Goal: Transaction & Acquisition: Purchase product/service

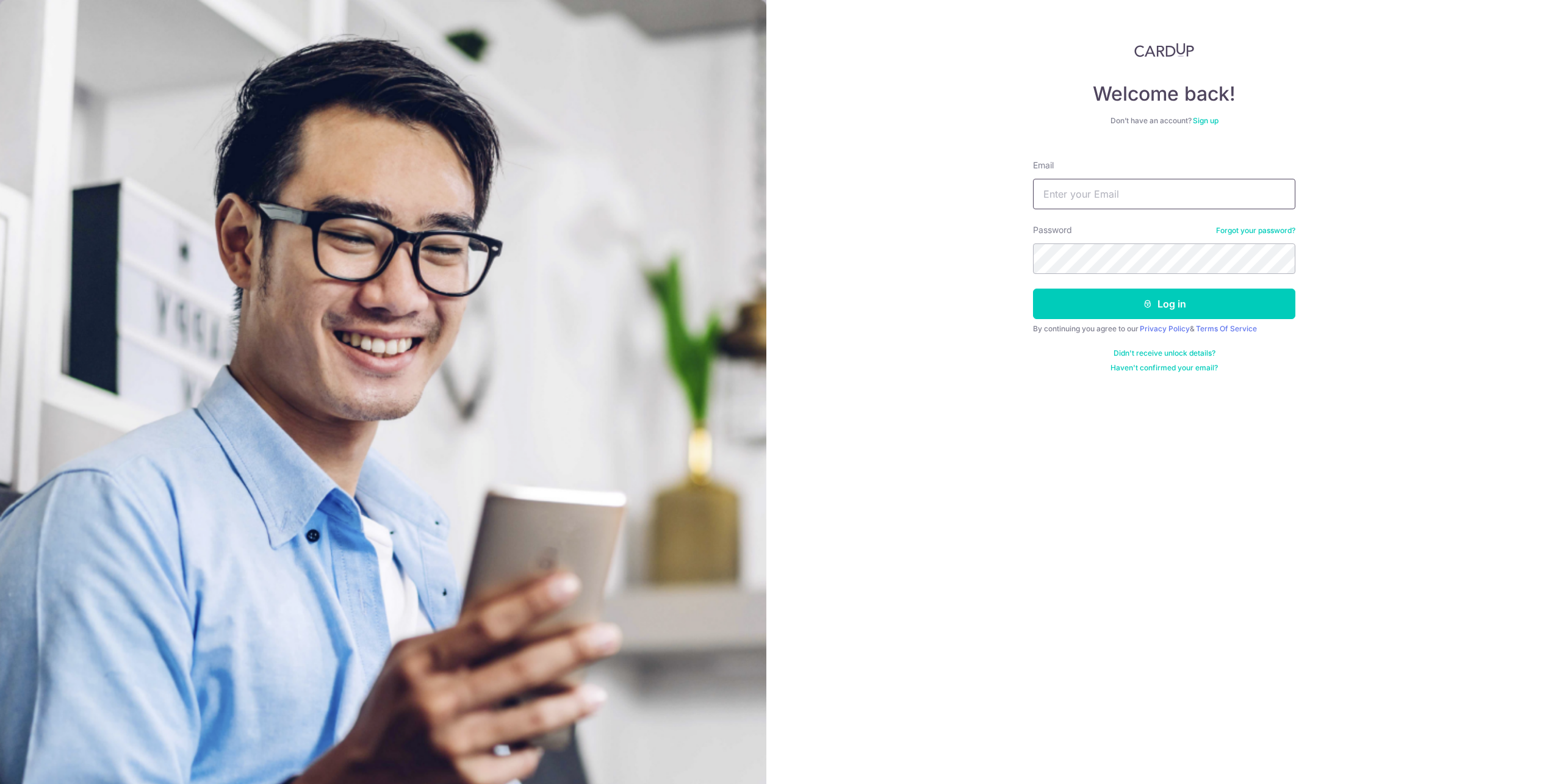
click at [1093, 193] on input "Email" at bounding box center [1164, 194] width 262 height 31
type input "amorelai1@gmail.com"
click at [1254, 297] on button "Log in" at bounding box center [1164, 304] width 262 height 31
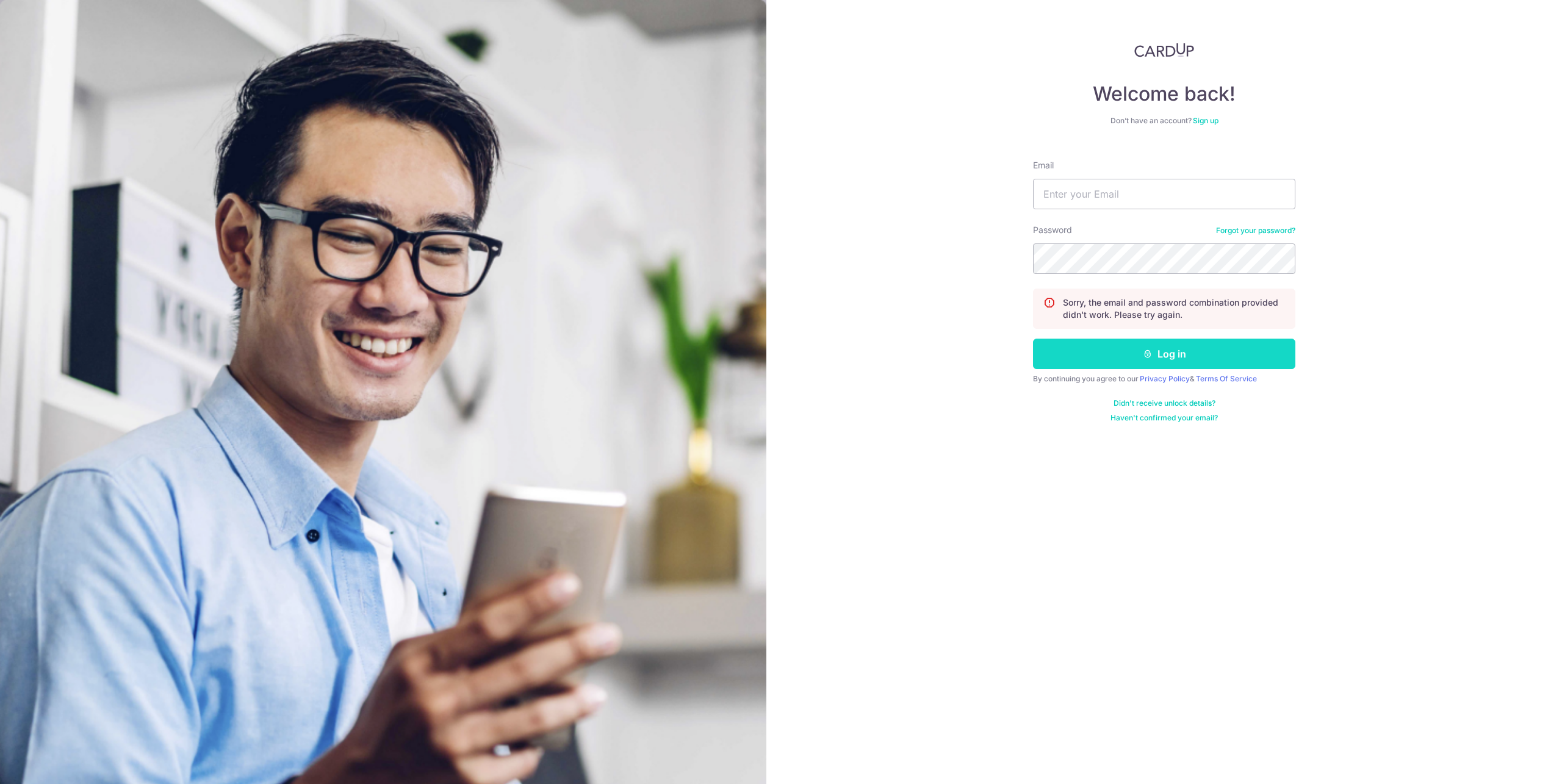
click at [1217, 347] on button "Log in" at bounding box center [1164, 354] width 262 height 31
click at [1249, 231] on link "Forgot your password?" at bounding box center [1255, 231] width 79 height 10
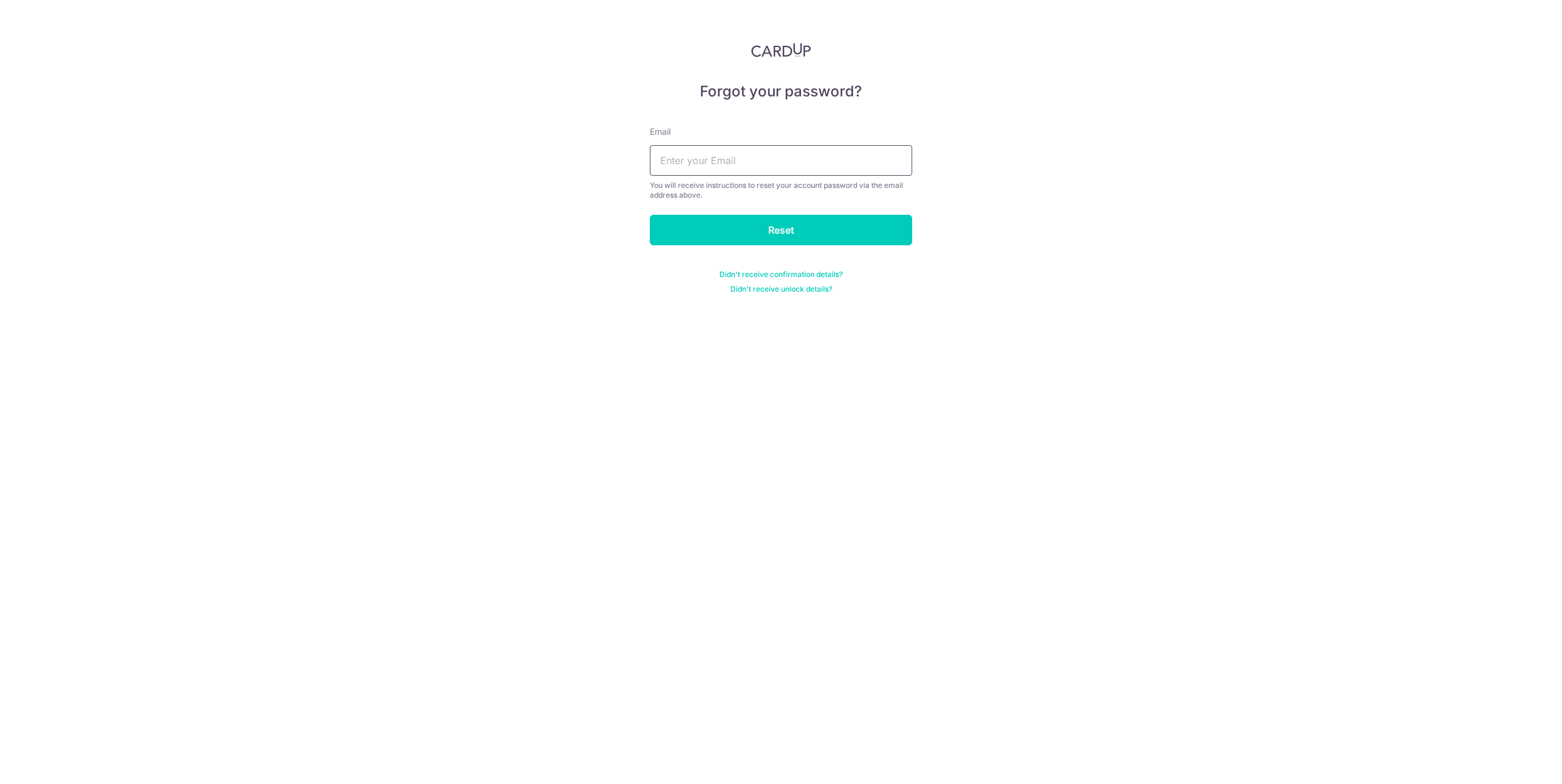
click at [823, 164] on input "text" at bounding box center [781, 160] width 262 height 31
type input "amorelai1@gmail.com"
click at [801, 230] on input "Reset" at bounding box center [781, 230] width 262 height 31
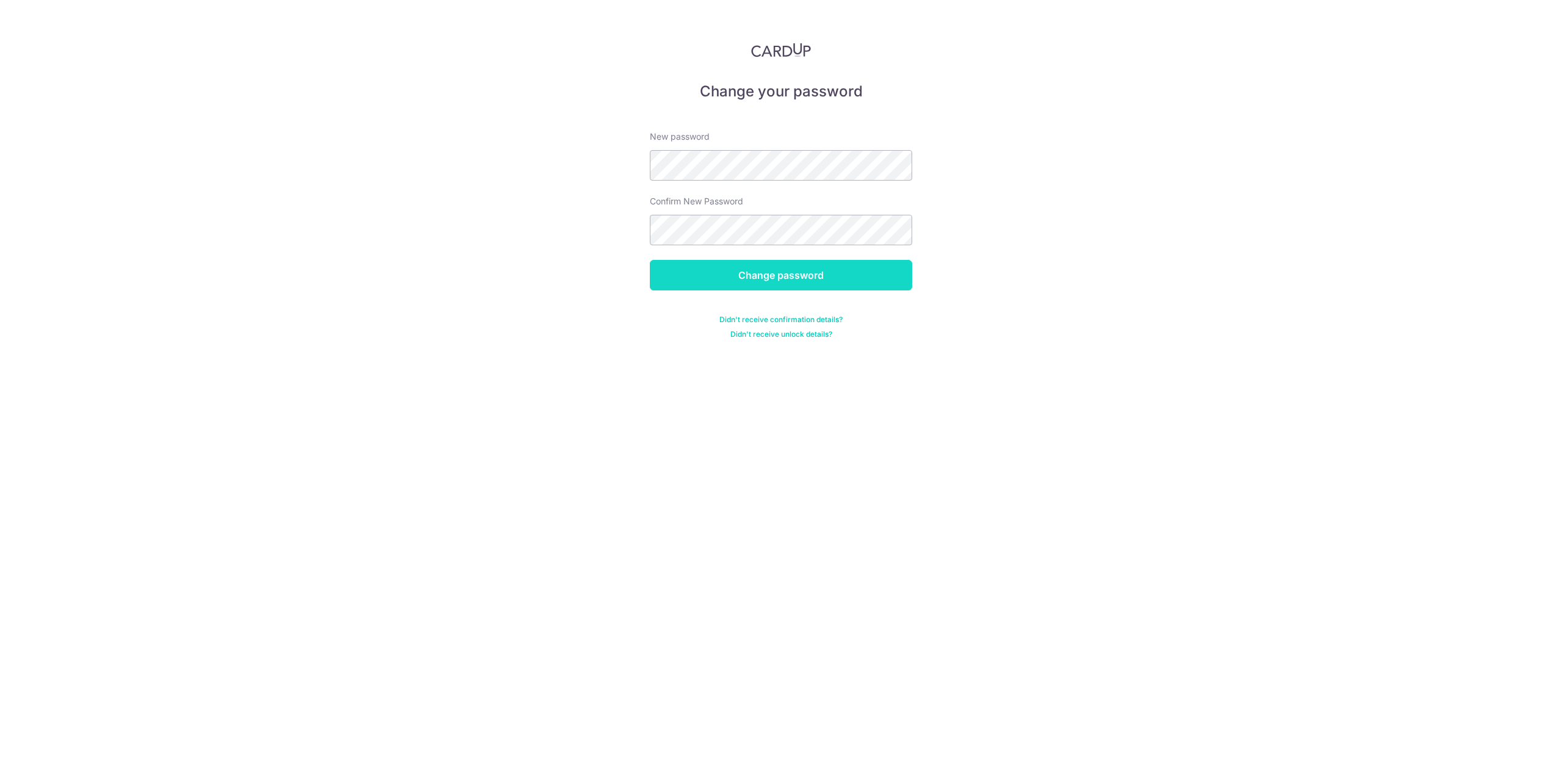
click at [847, 270] on input "Change password" at bounding box center [781, 275] width 262 height 31
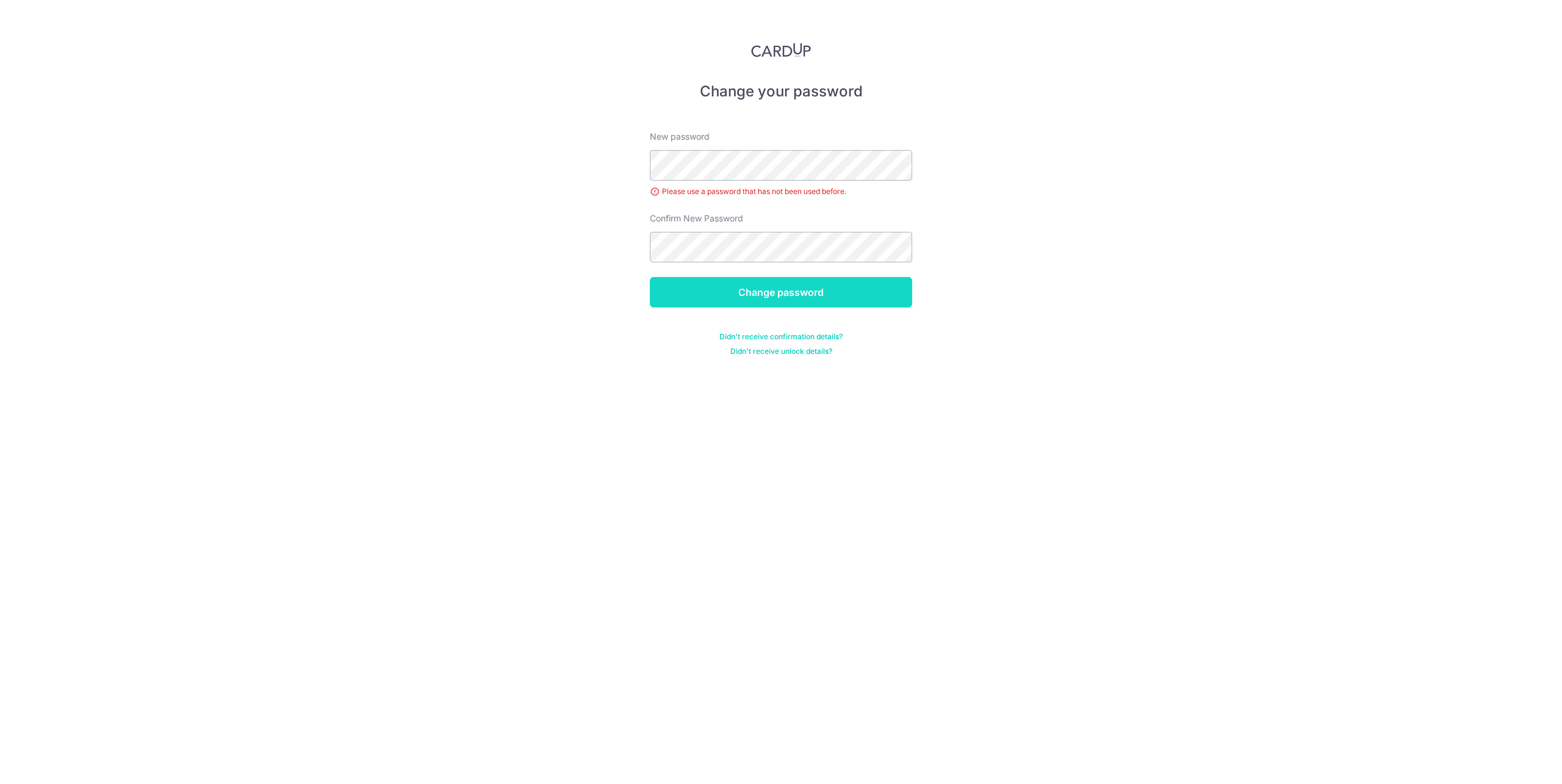
click at [842, 284] on input "Change password" at bounding box center [781, 292] width 262 height 31
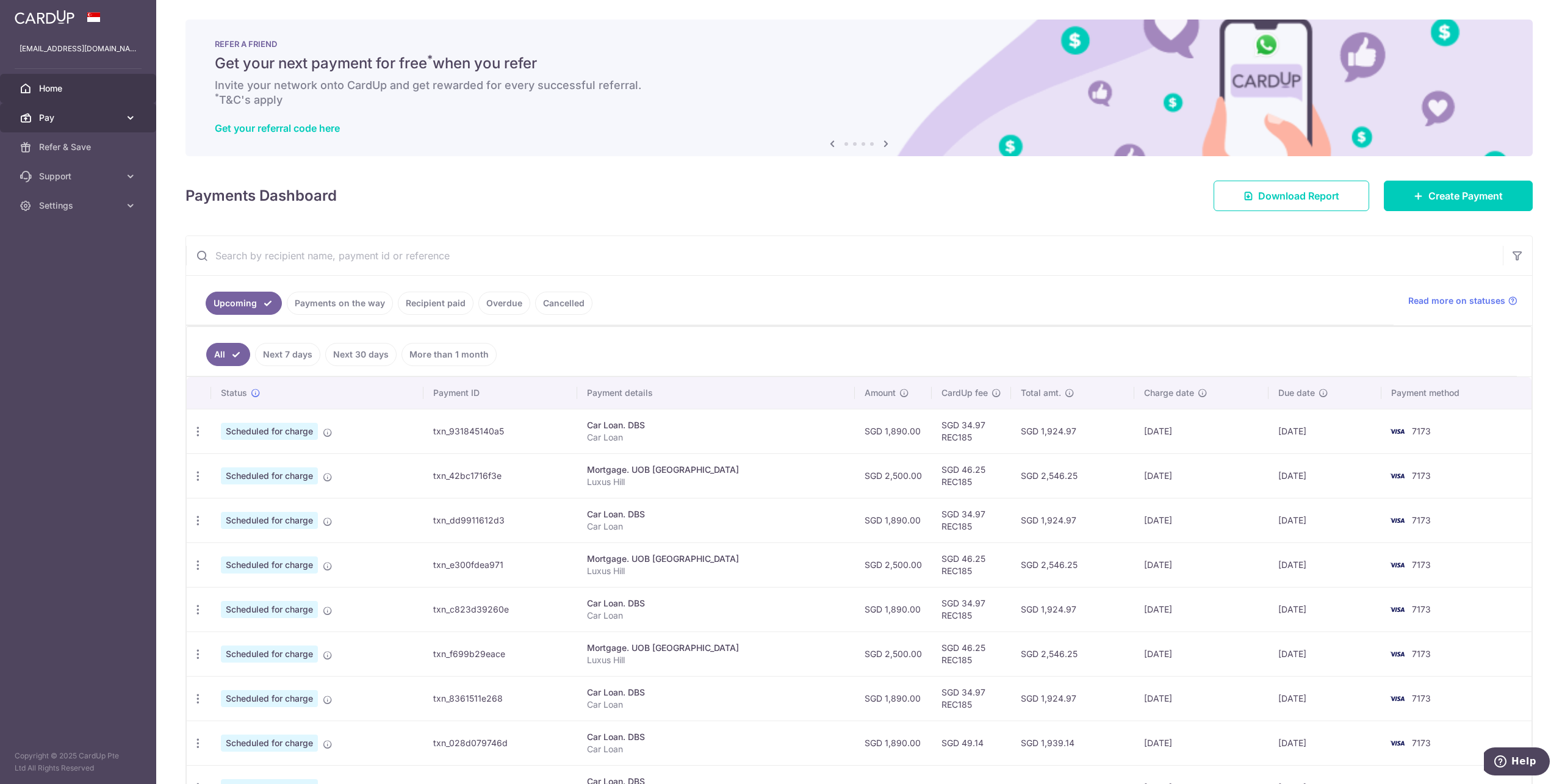
click at [76, 114] on span "Pay" at bounding box center [79, 118] width 81 height 12
click at [65, 145] on span "Payments" at bounding box center [79, 147] width 81 height 12
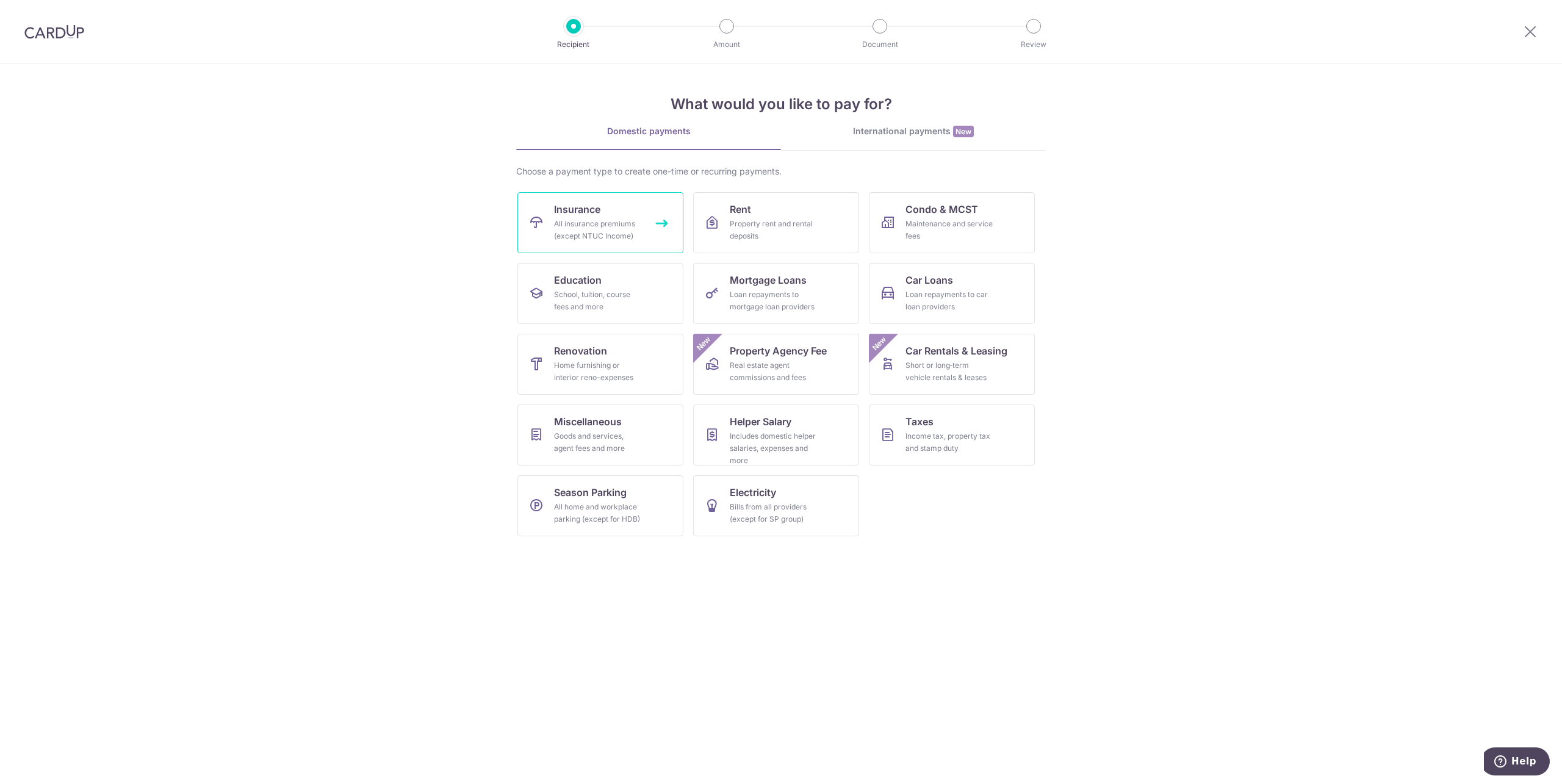
click at [598, 231] on div "All insurance premiums (except NTUC Income)" at bounding box center [598, 230] width 88 height 24
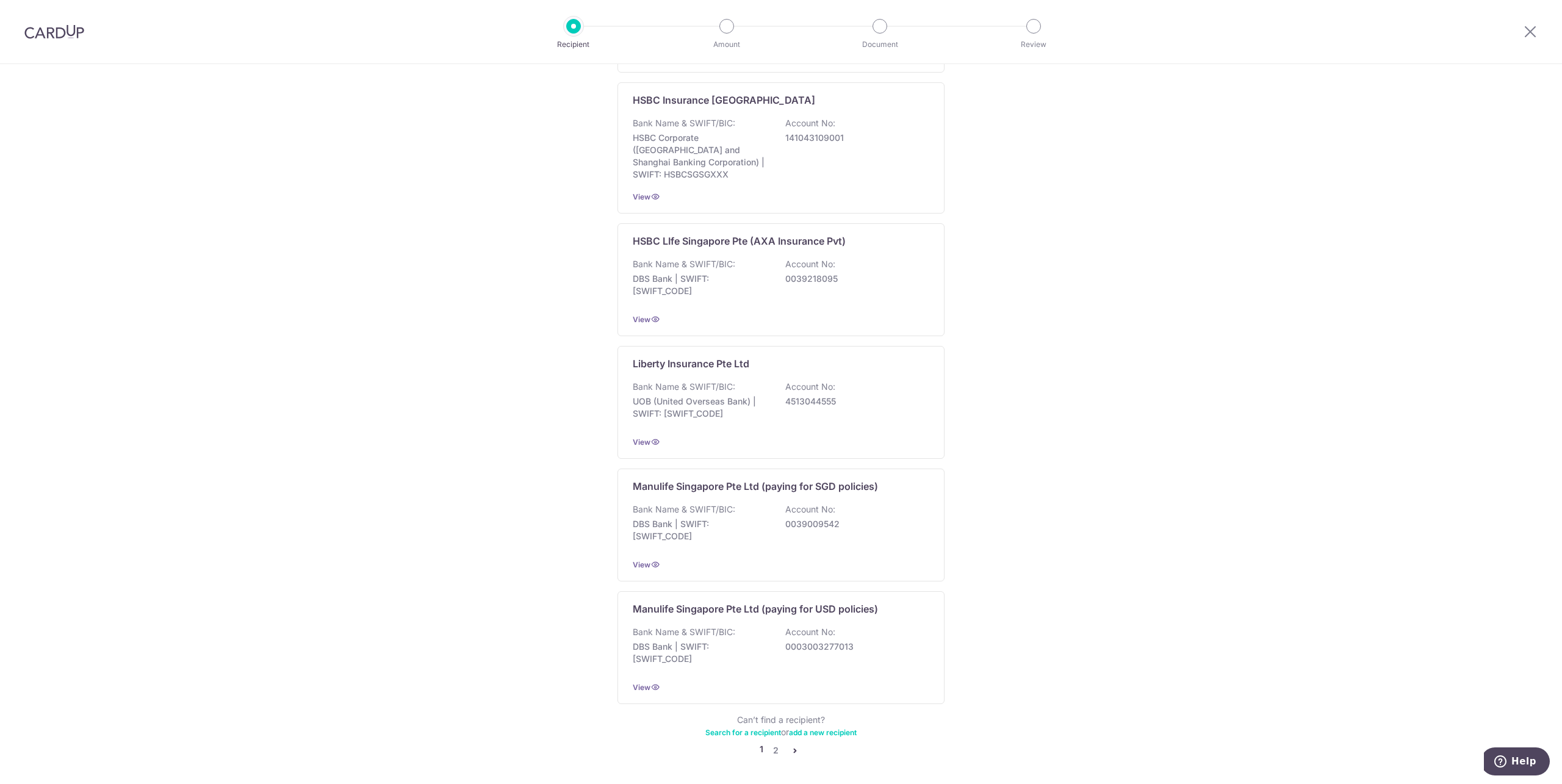
scroll to position [854, 0]
click at [775, 738] on link "2" at bounding box center [775, 745] width 15 height 15
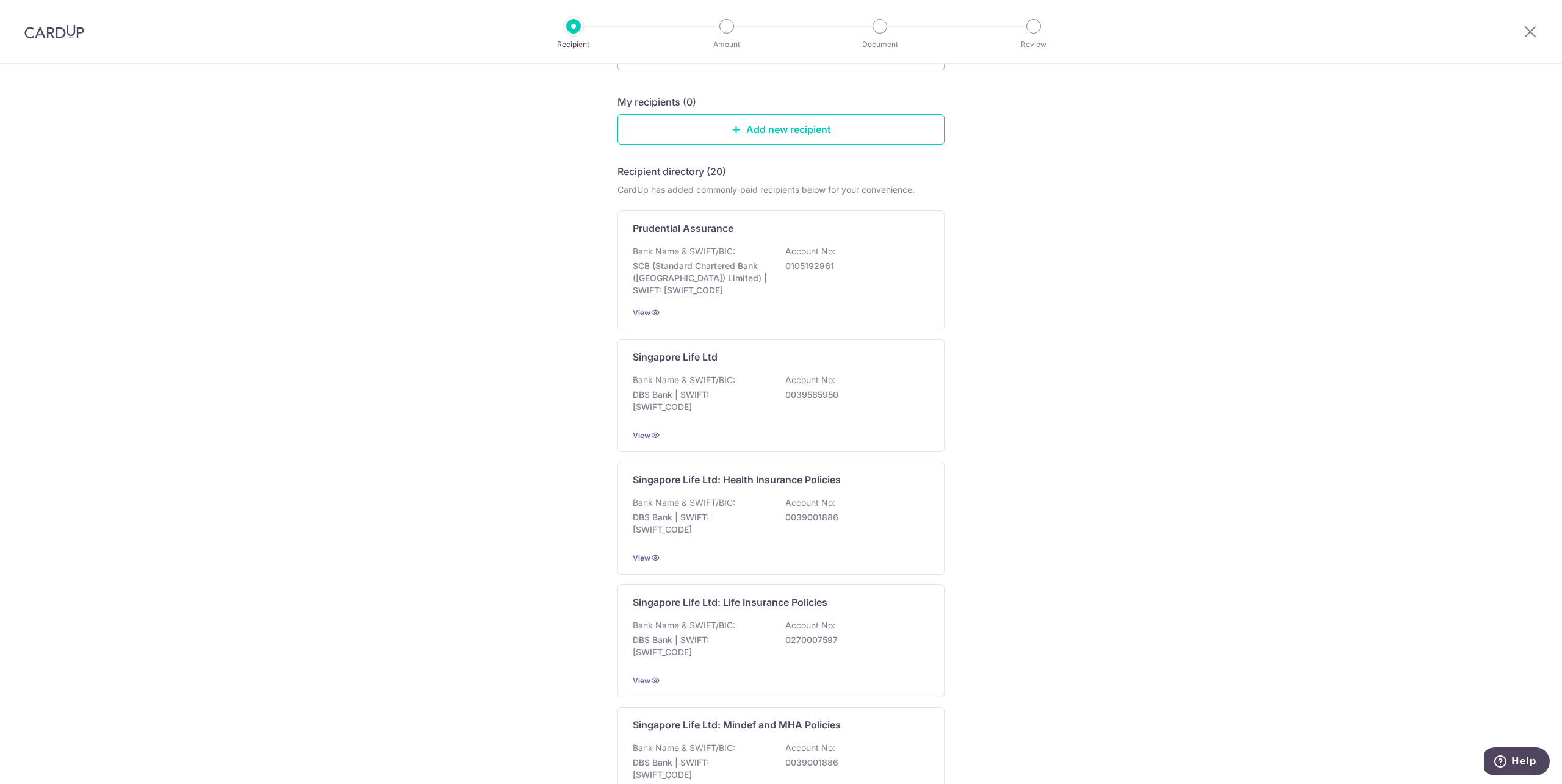
scroll to position [0, 0]
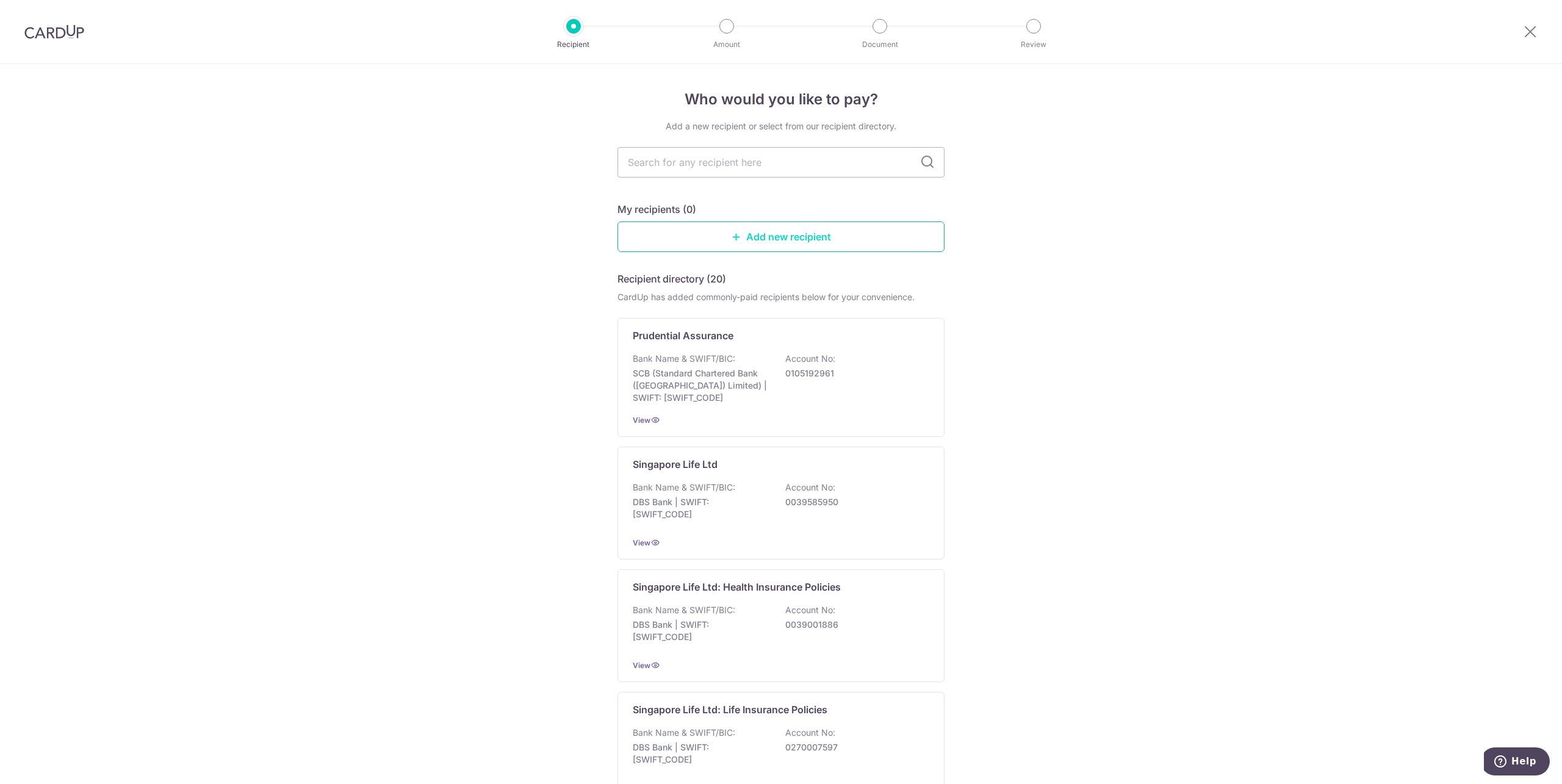
click at [718, 243] on link "Add new recipient" at bounding box center [781, 237] width 327 height 31
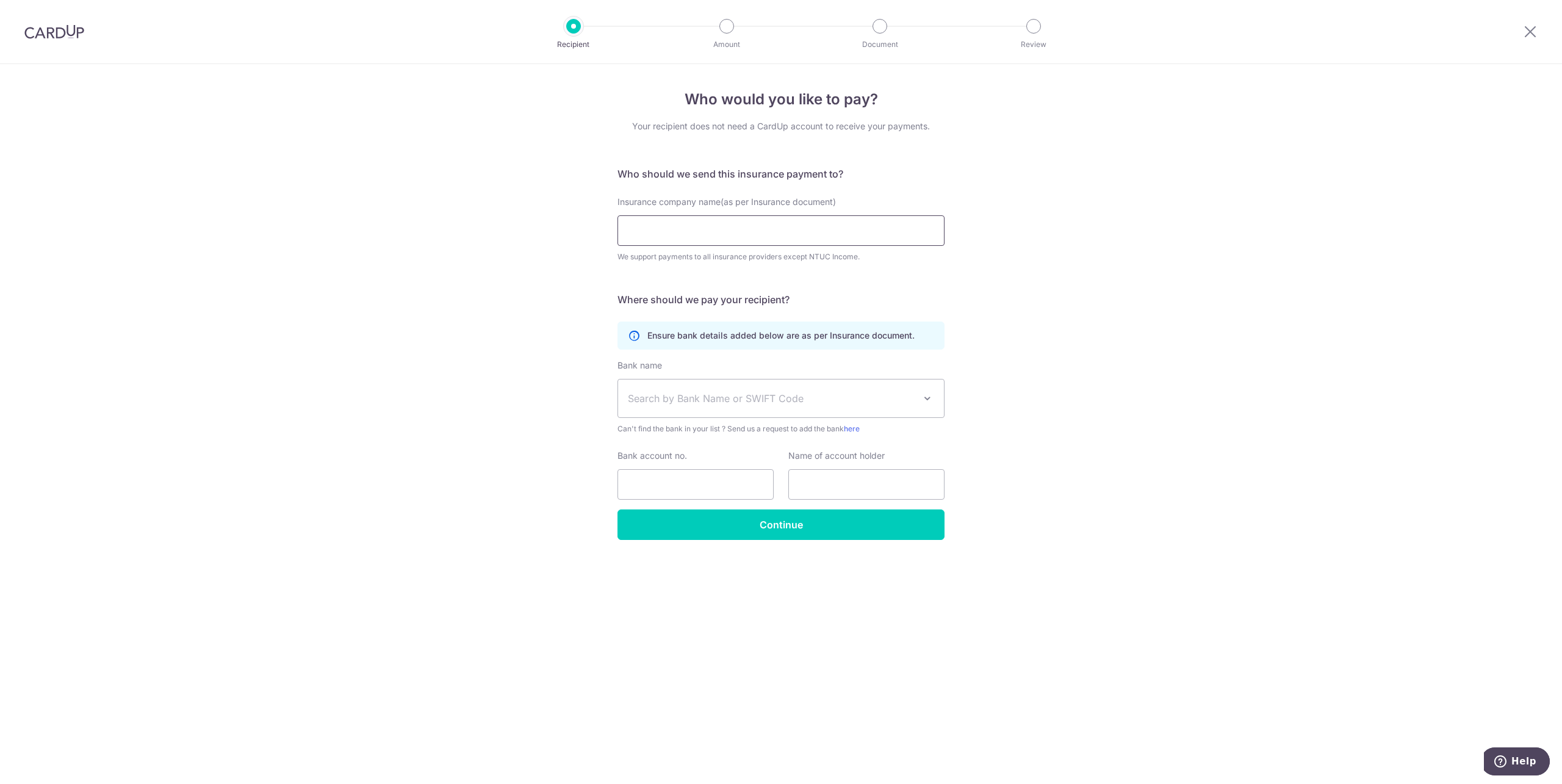
click at [708, 232] on input "Insurance company name(as per Insurance document)" at bounding box center [781, 230] width 327 height 31
type input "SingLife"
click at [1535, 33] on icon at bounding box center [1530, 31] width 15 height 15
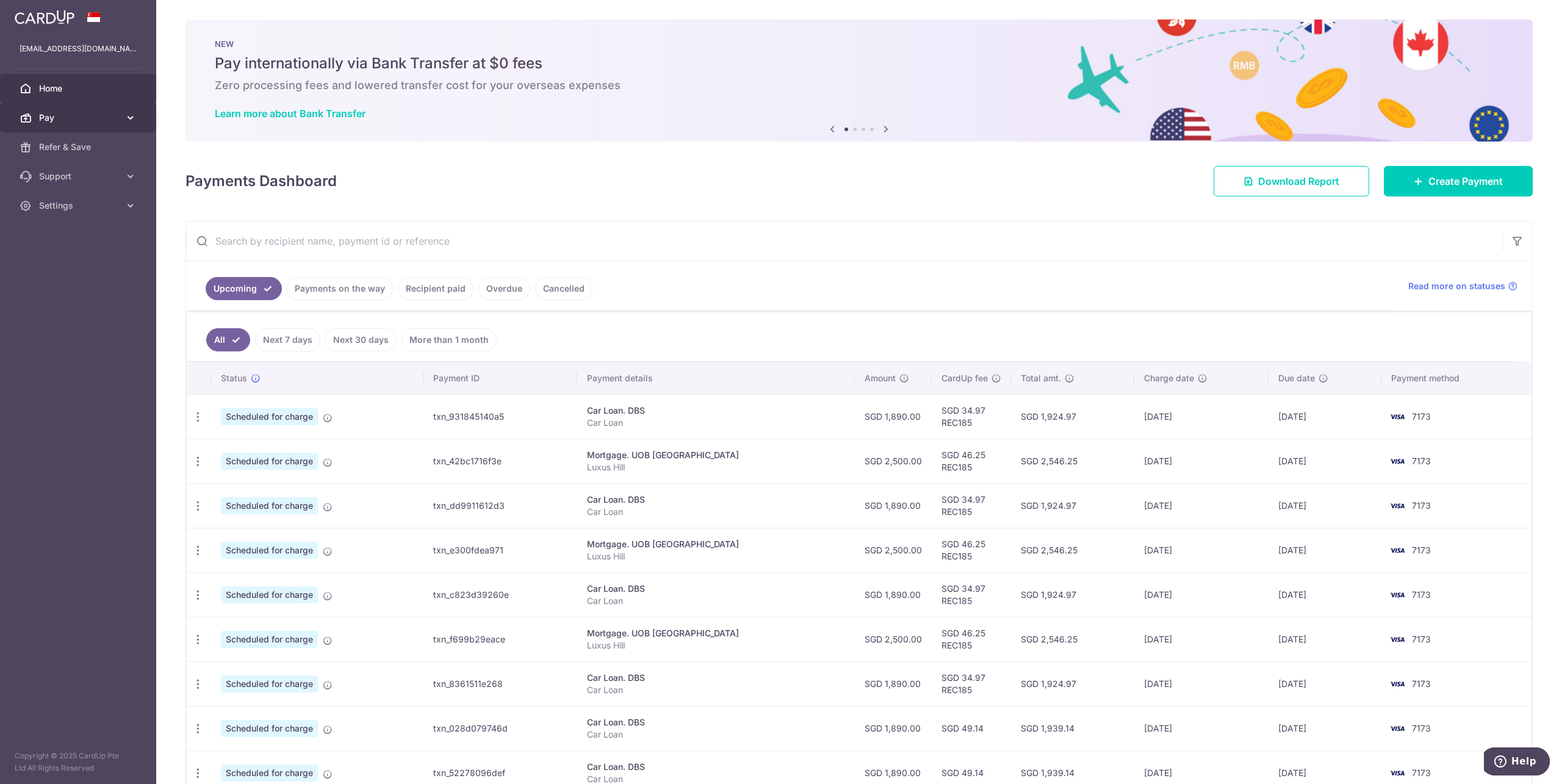
click at [125, 122] on icon at bounding box center [131, 118] width 12 height 12
click at [81, 142] on span "Payments" at bounding box center [79, 147] width 81 height 12
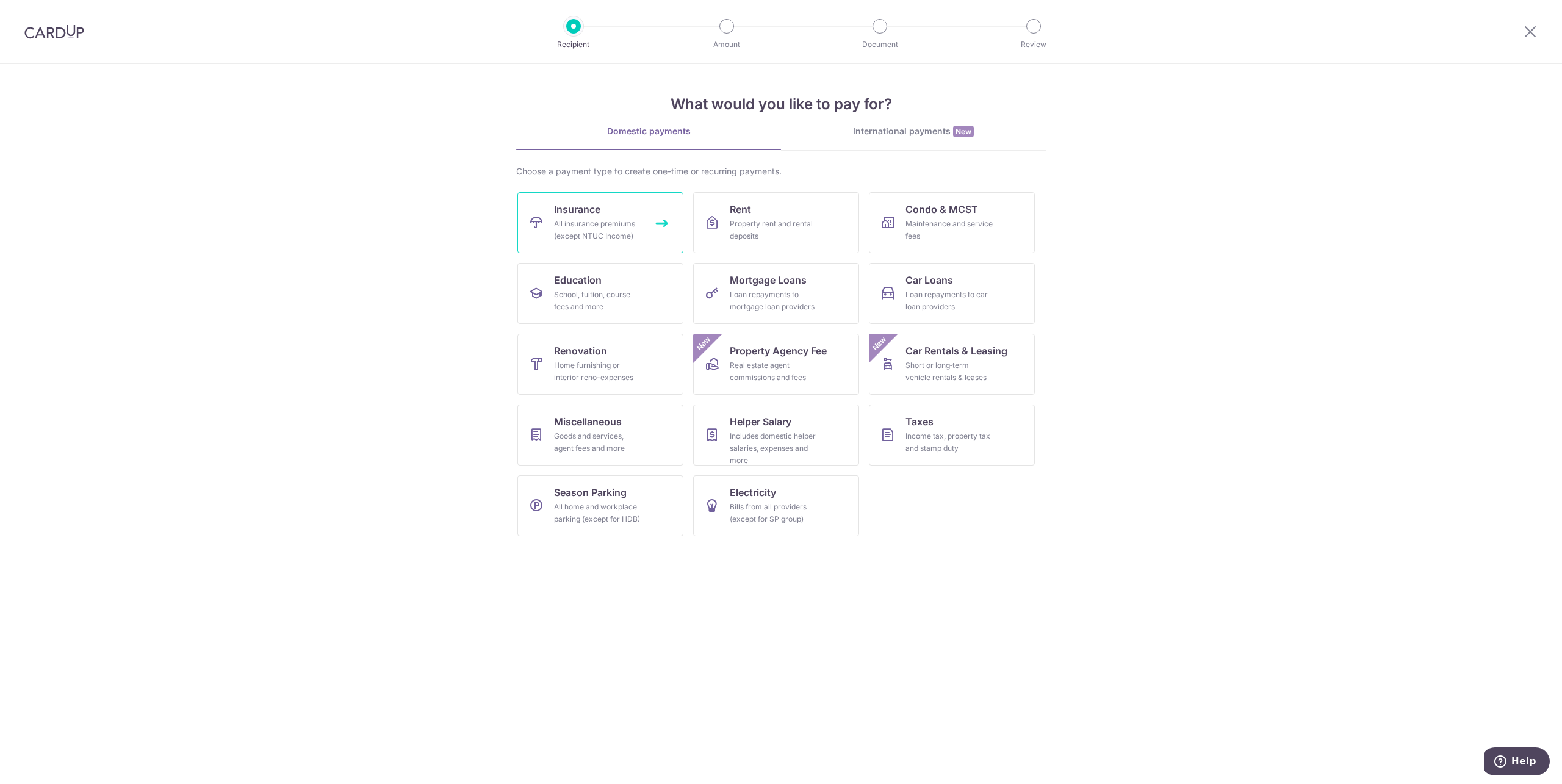
click at [580, 228] on div "All insurance premiums (except NTUC Income)" at bounding box center [598, 230] width 88 height 24
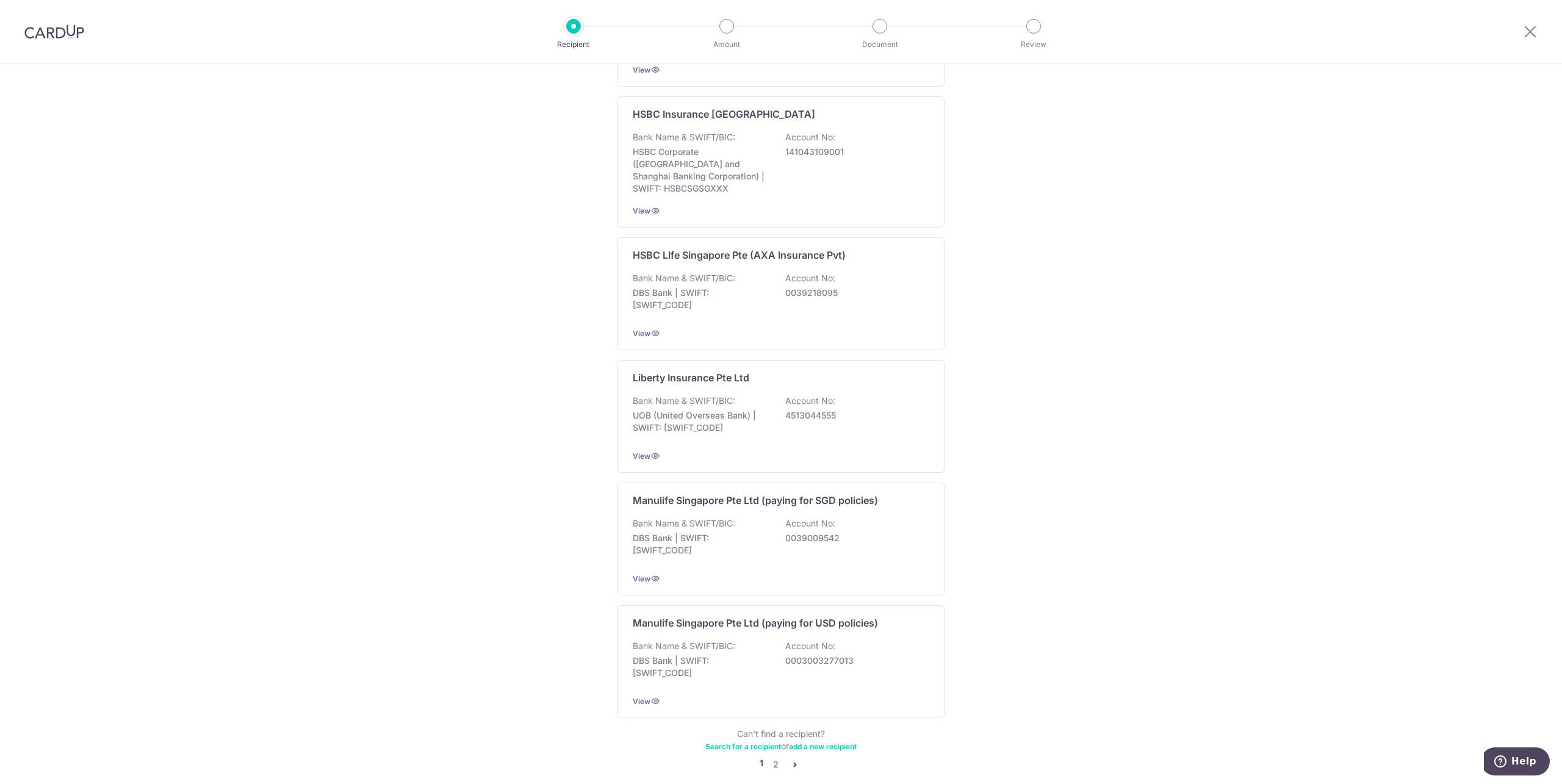
scroll to position [883, 0]
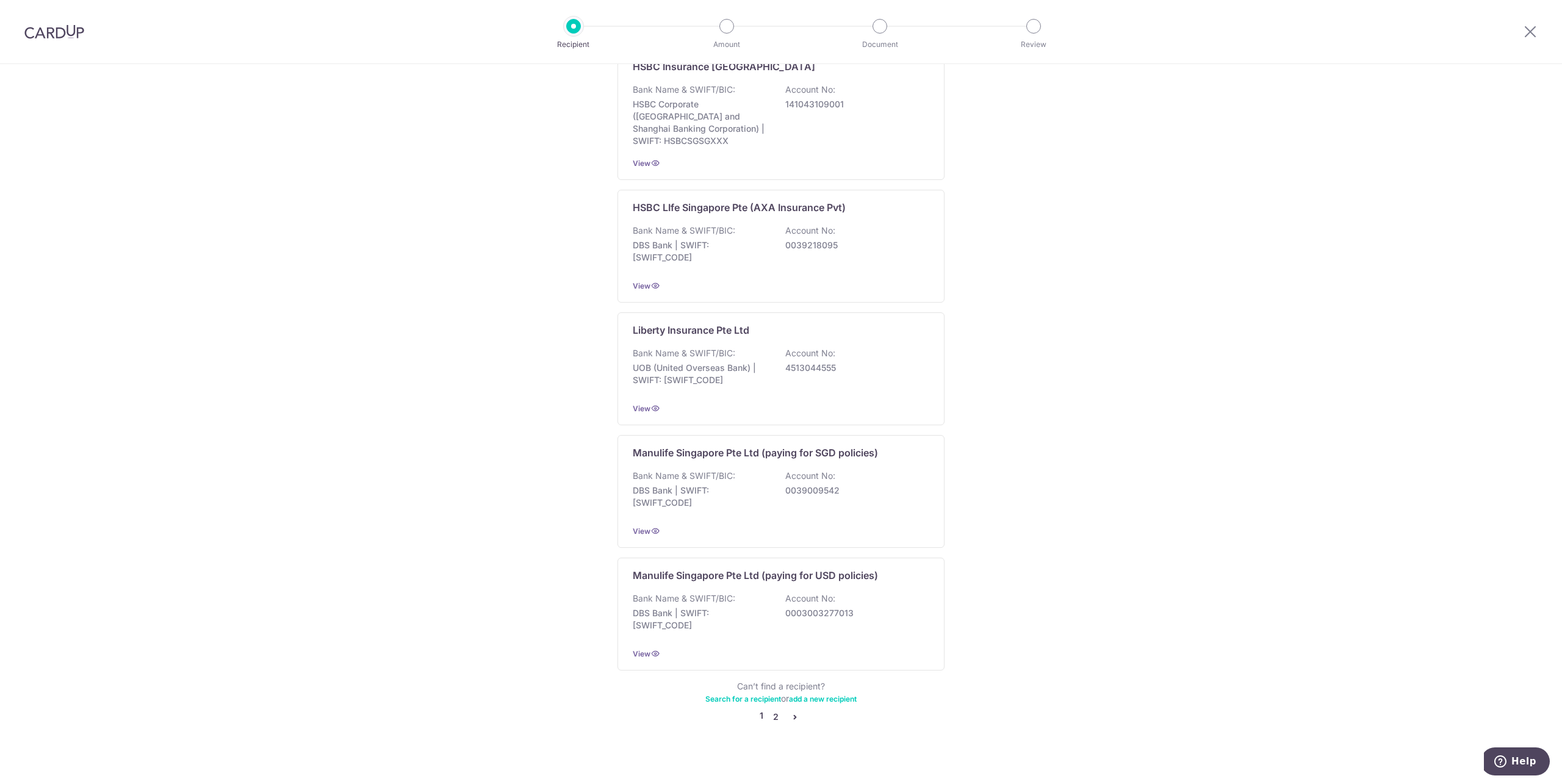
click at [771, 710] on link "2" at bounding box center [775, 717] width 15 height 15
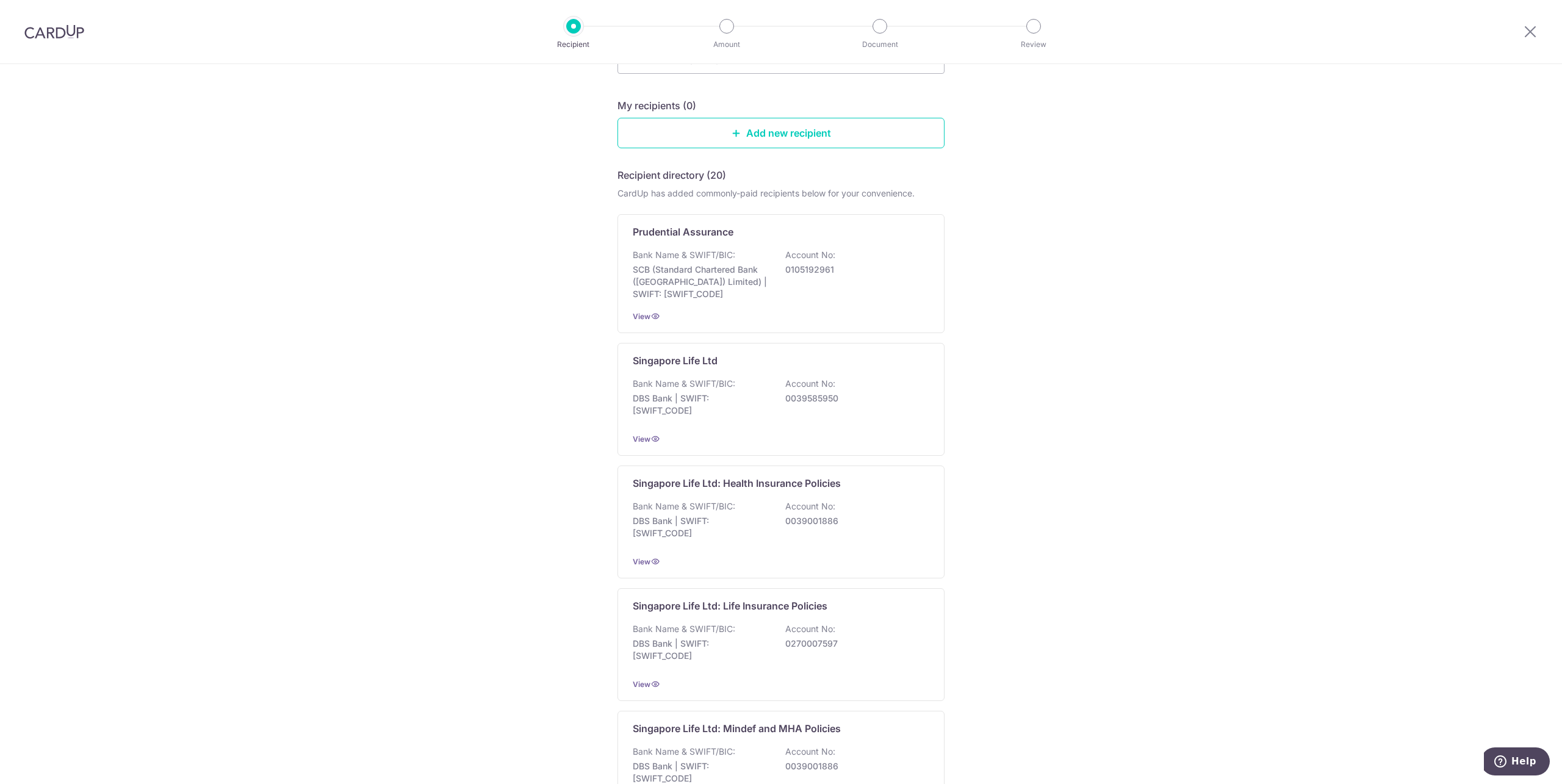
scroll to position [122, 0]
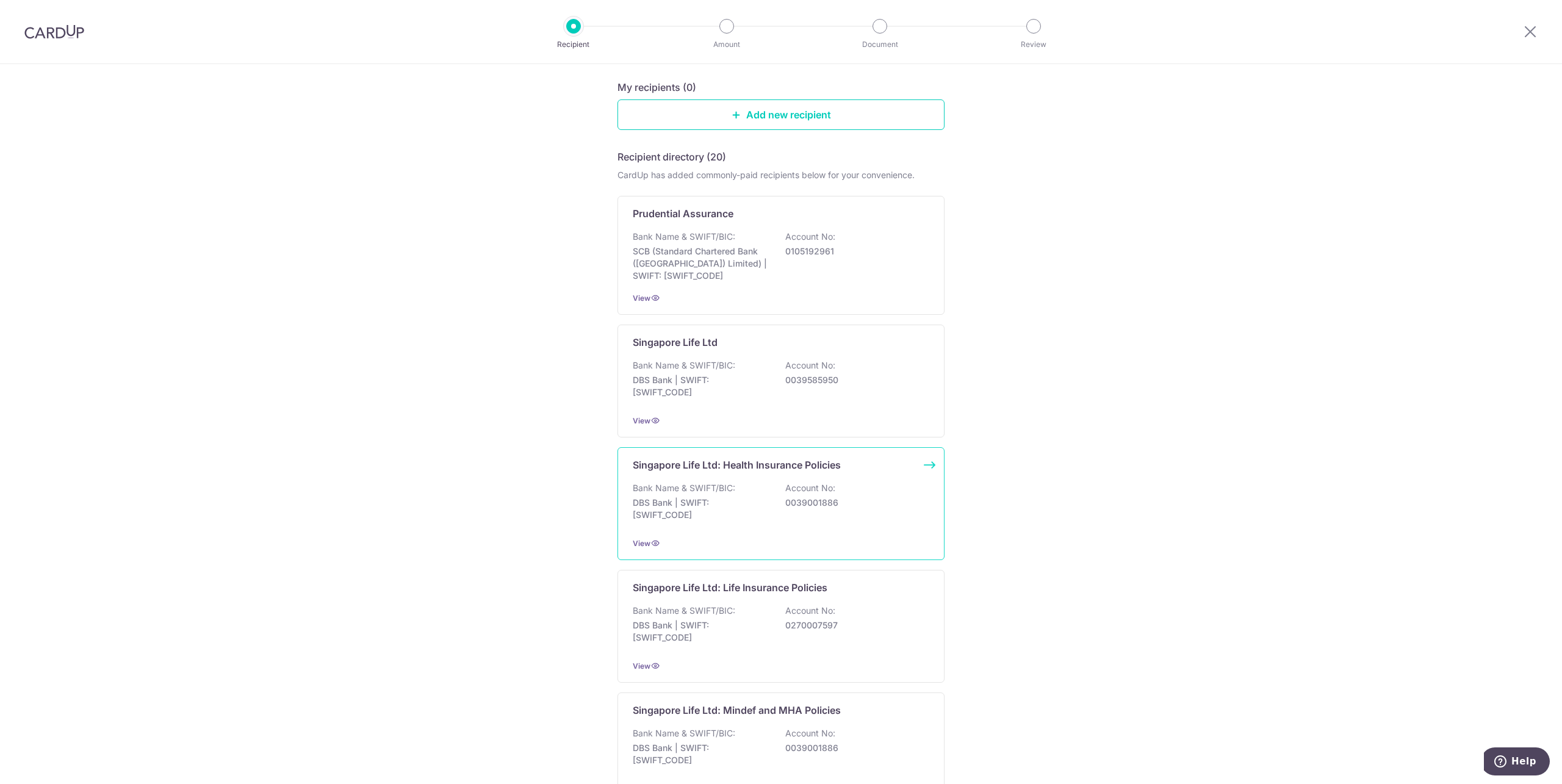
click at [743, 504] on p "DBS Bank | SWIFT: [SWIFT_CODE]" at bounding box center [701, 509] width 137 height 24
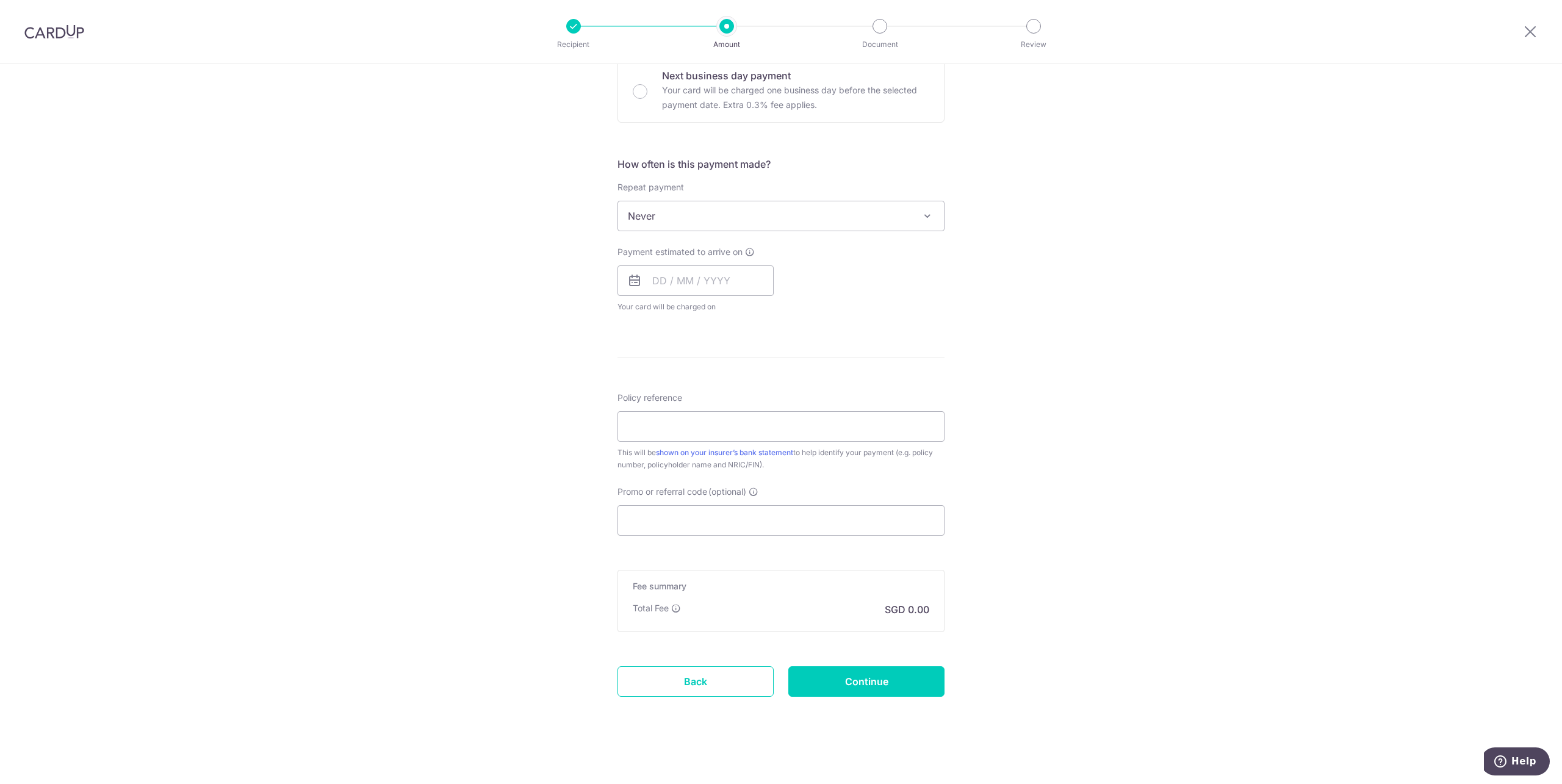
scroll to position [384, 0]
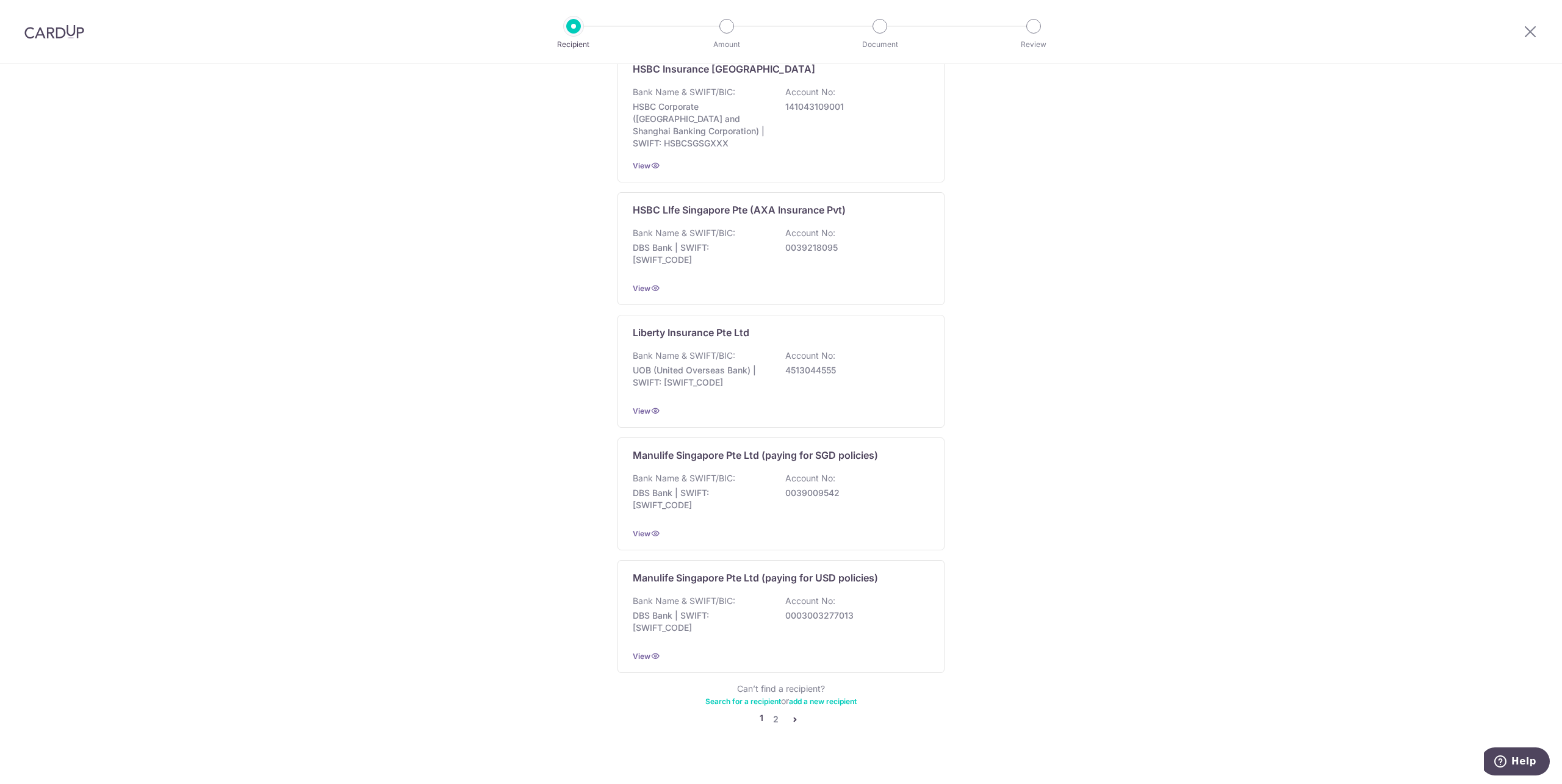
scroll to position [883, 0]
click at [773, 710] on link "2" at bounding box center [775, 717] width 15 height 15
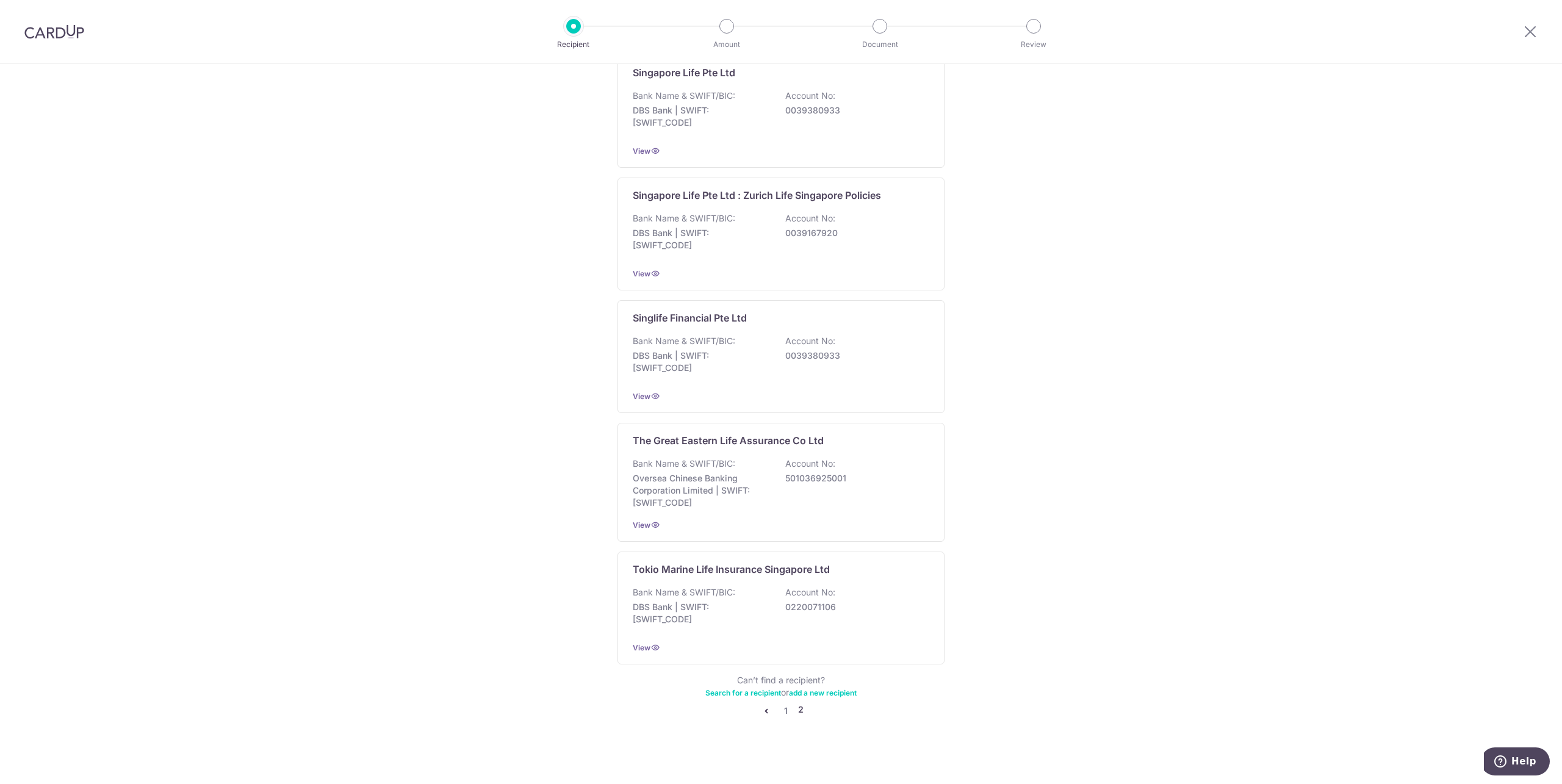
scroll to position [0, 0]
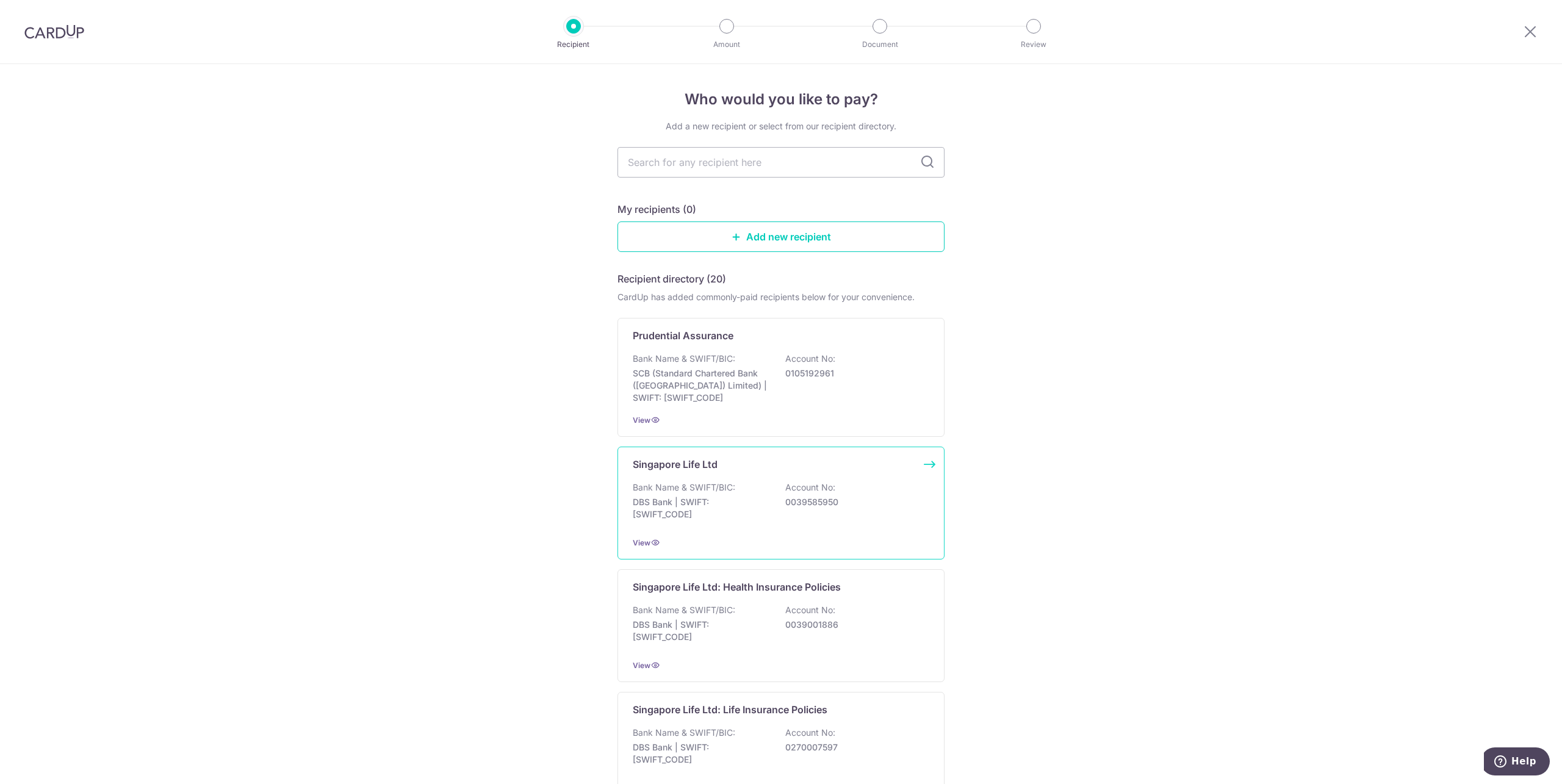
click at [716, 498] on p "DBS Bank | SWIFT: DBSSSGSGXXX" at bounding box center [701, 508] width 137 height 24
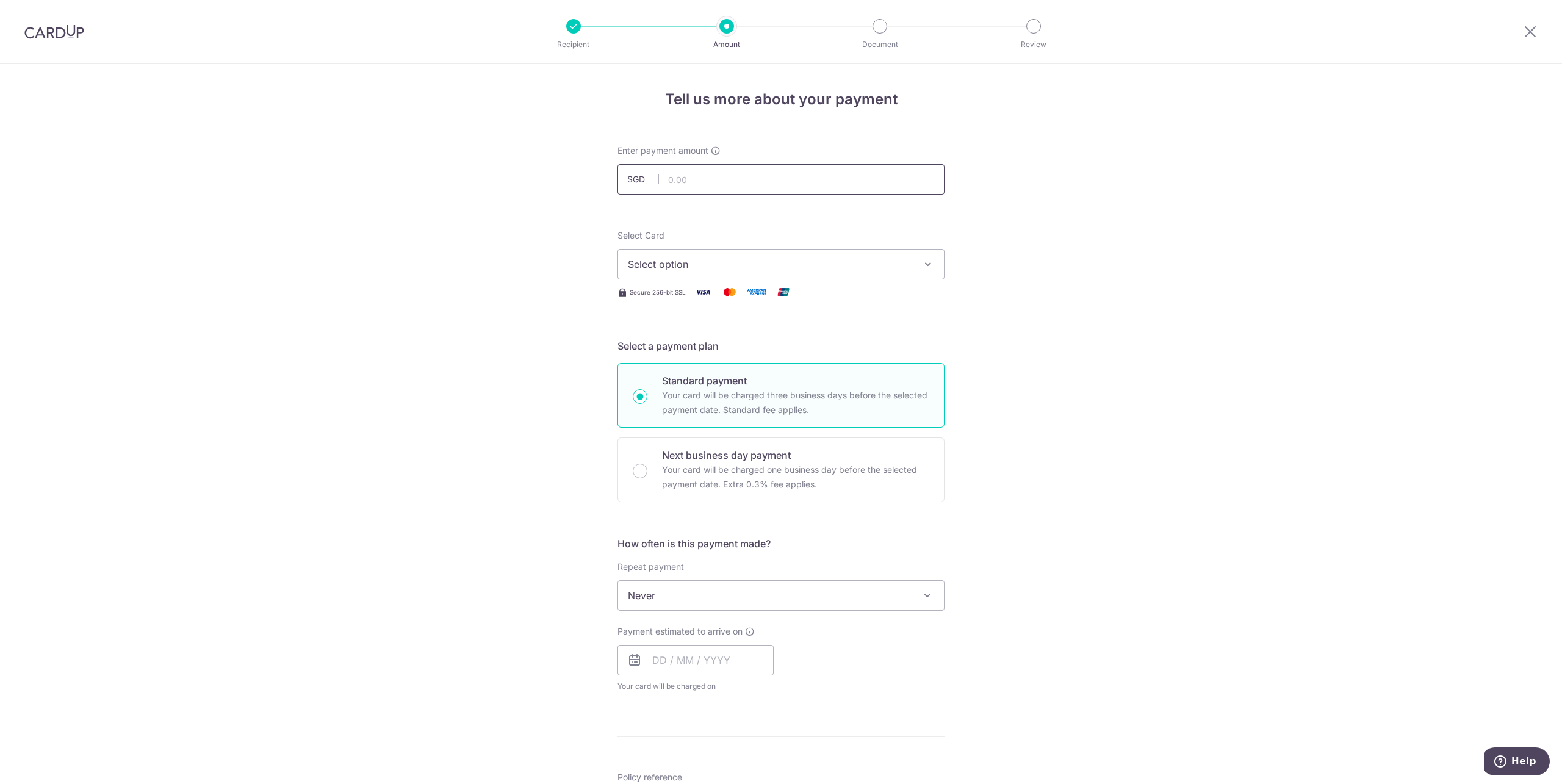
click at [691, 178] on input "text" at bounding box center [781, 179] width 327 height 31
type input "1,045.40"
click at [695, 264] on span "Select option" at bounding box center [770, 264] width 284 height 15
click at [687, 345] on span "**** 7173" at bounding box center [679, 351] width 44 height 15
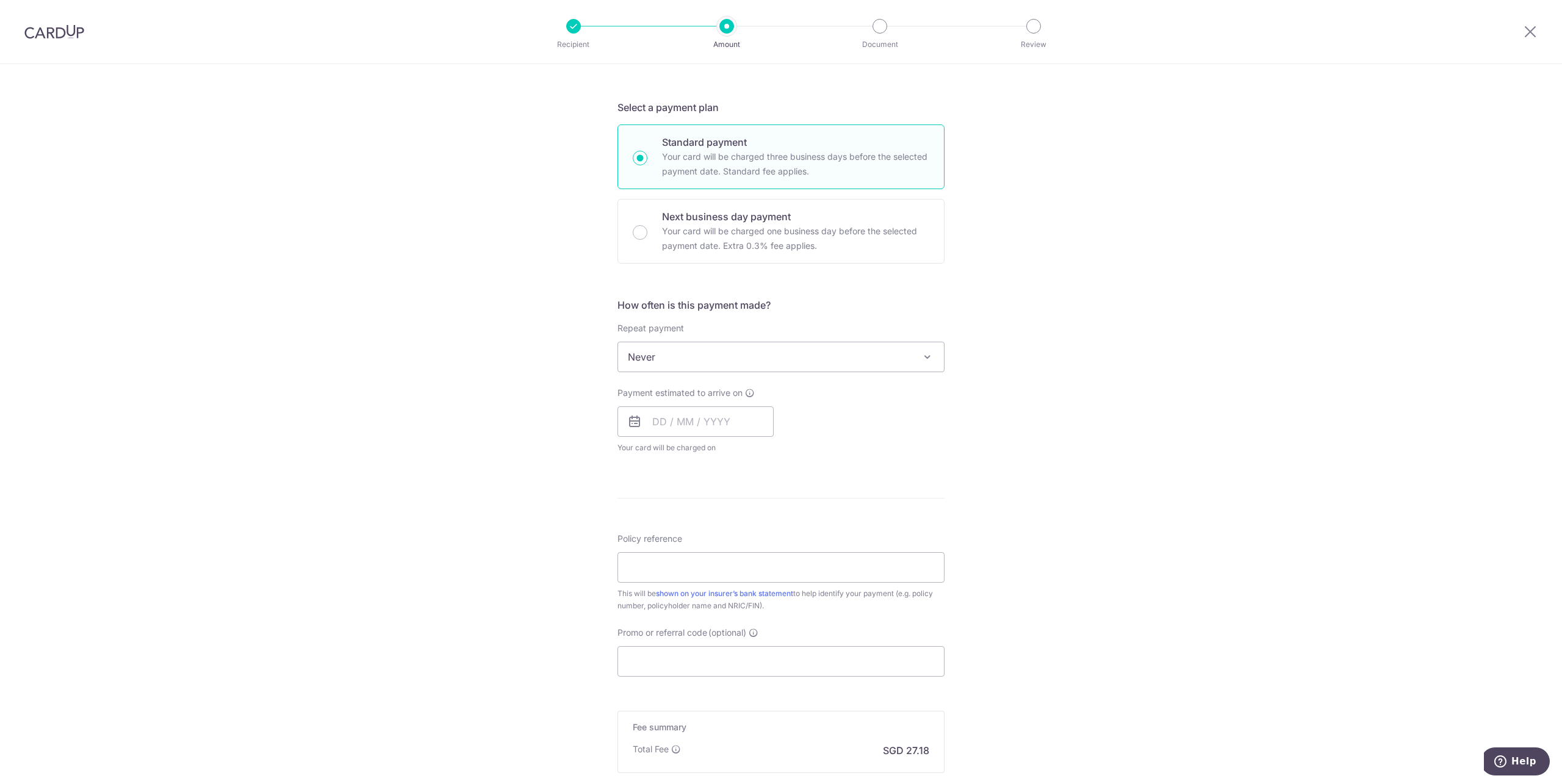
scroll to position [305, 0]
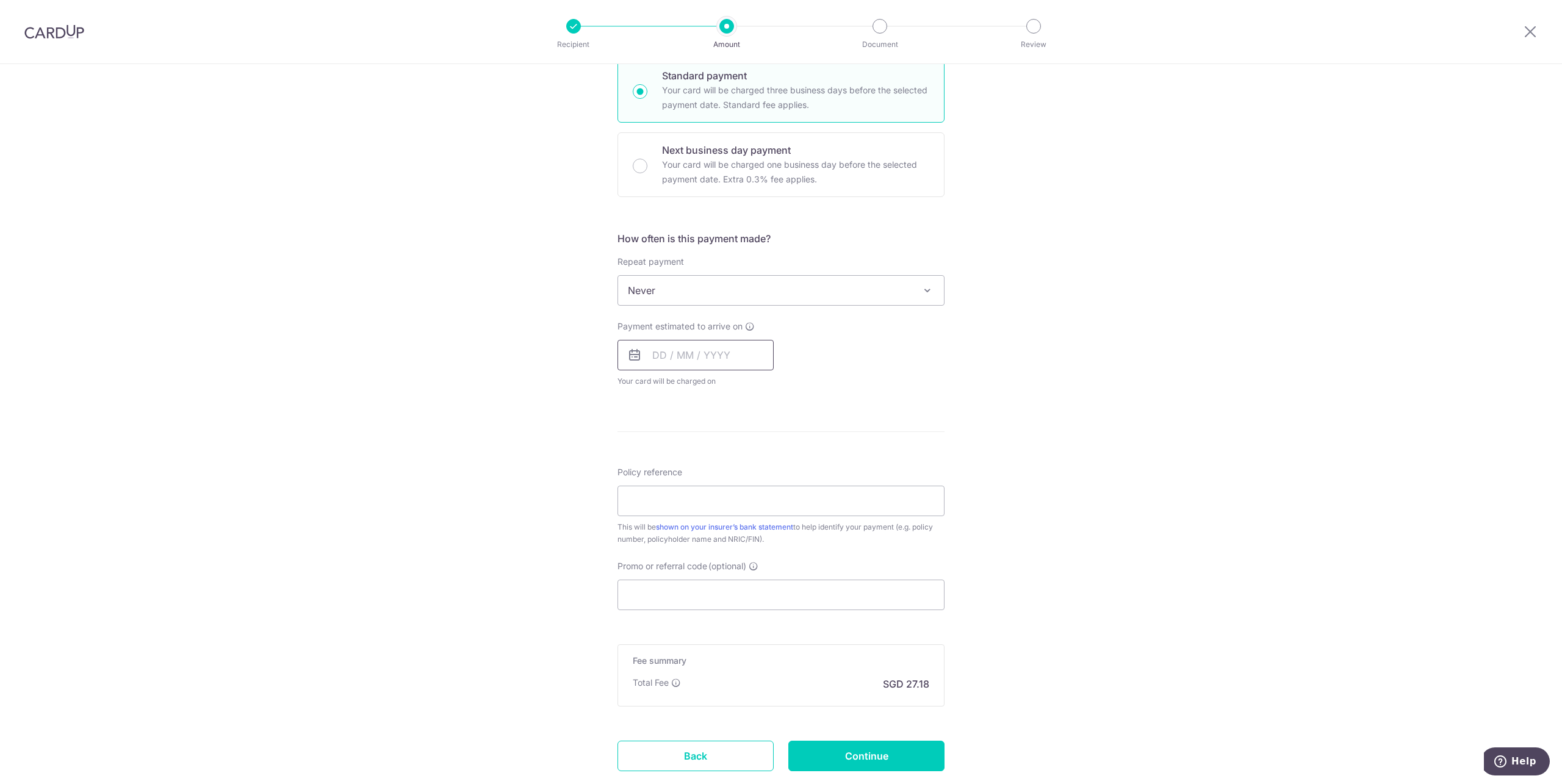
click at [672, 358] on input "text" at bounding box center [696, 355] width 156 height 31
click at [732, 463] on link "9" at bounding box center [741, 467] width 20 height 20
type input "09/10/2025"
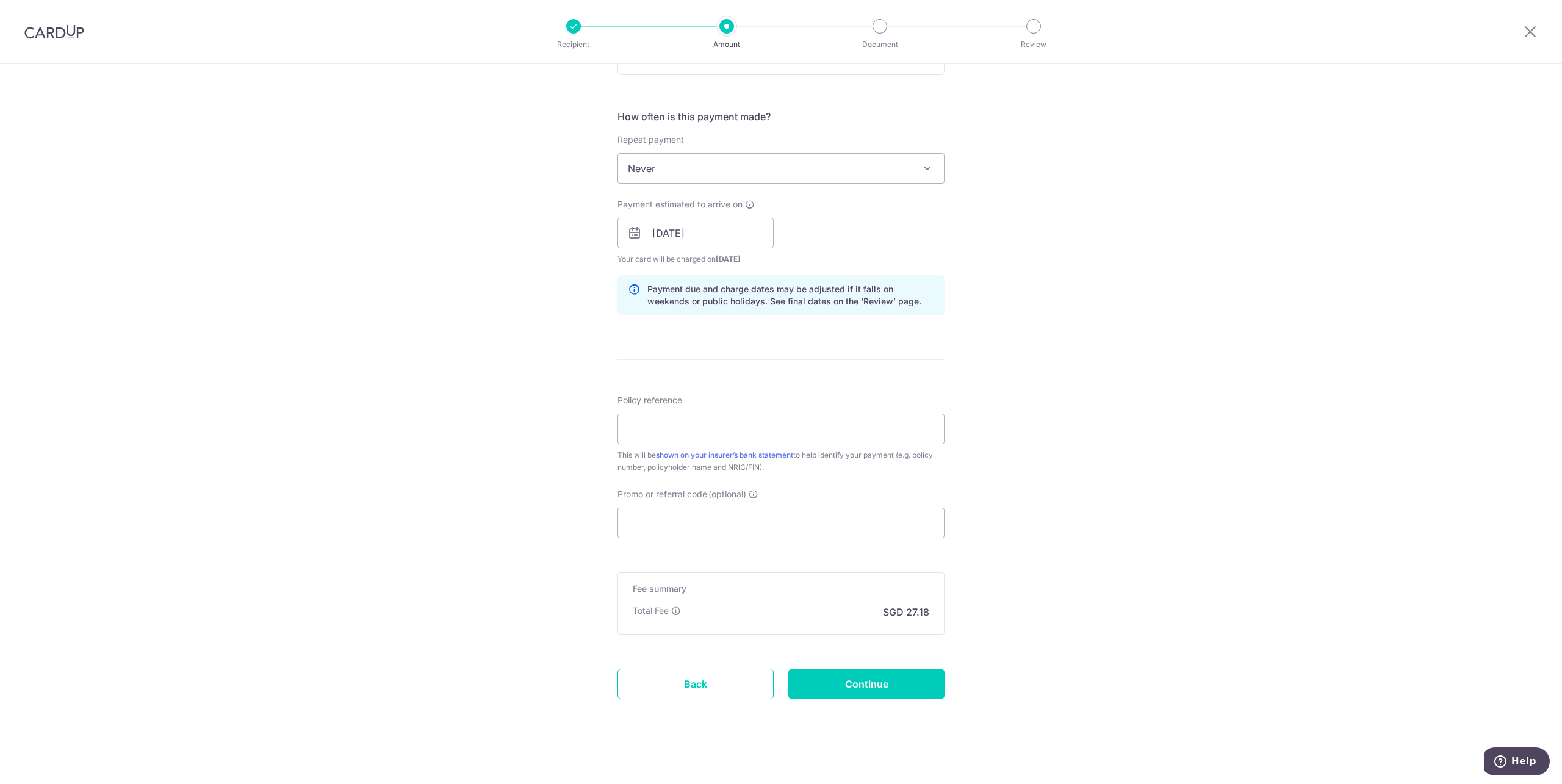
scroll to position [434, 0]
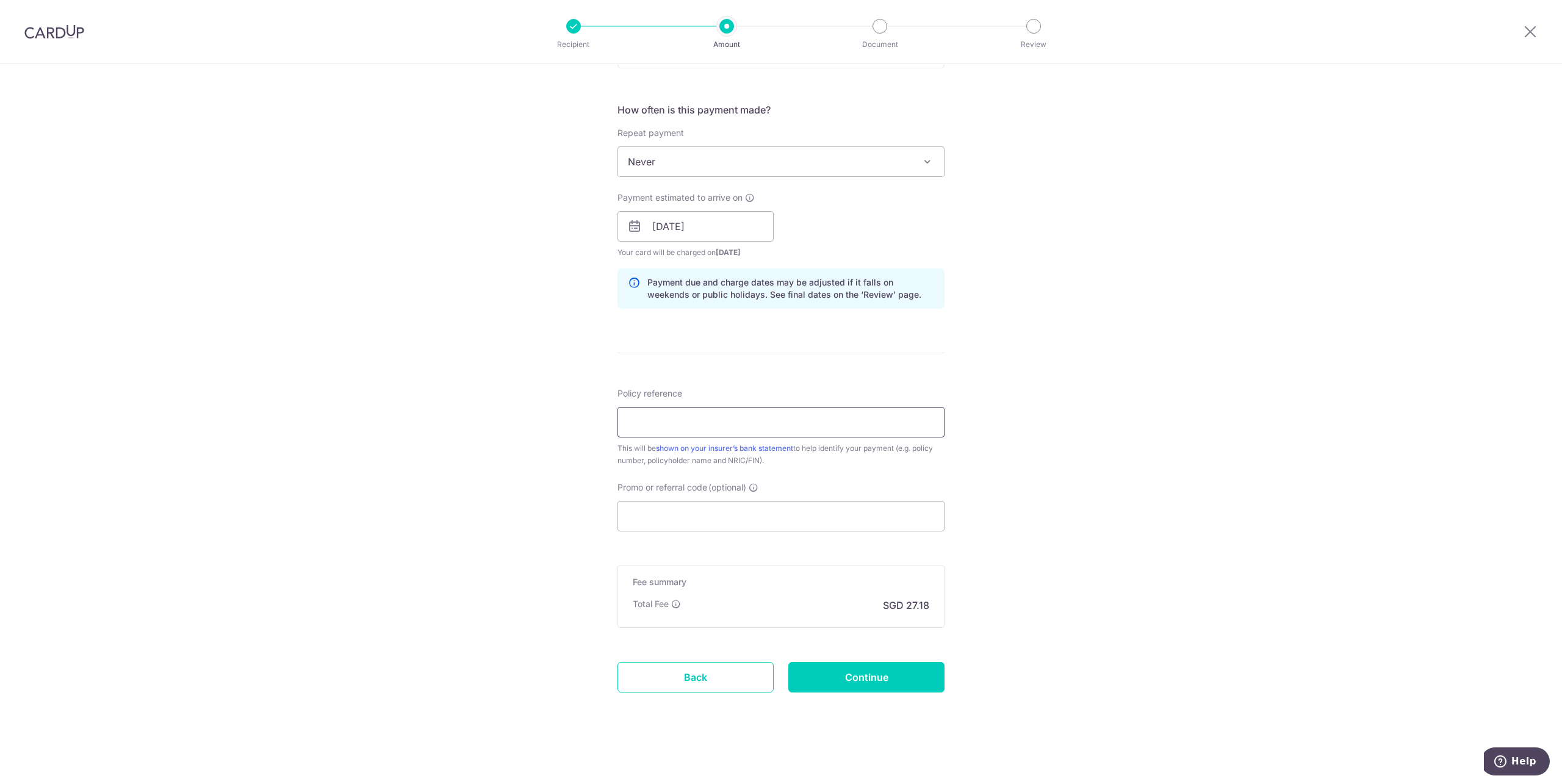
click at [672, 414] on input "Policy reference" at bounding box center [781, 422] width 327 height 31
paste input "83325322"
type input "83325322"
click at [707, 506] on input "Promo or referral code (optional)" at bounding box center [781, 516] width 327 height 31
paste input "OFF225"
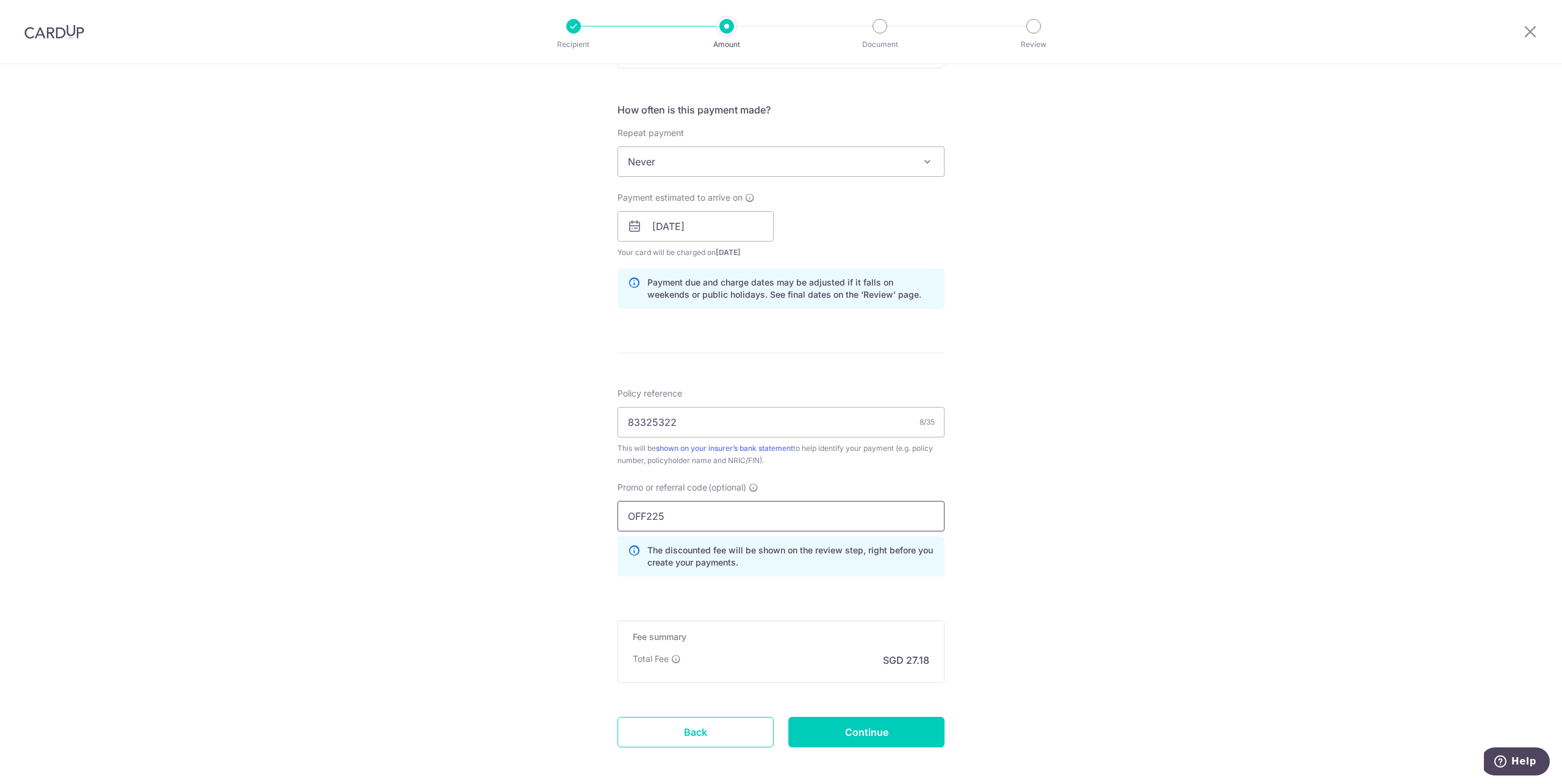
type input "OFF225"
click at [1102, 577] on div "Tell us more about your payment Enter payment amount SGD 1,045.40 1045.40 Selec…" at bounding box center [781, 234] width 1562 height 1209
click at [906, 730] on input "Continue" at bounding box center [867, 732] width 156 height 31
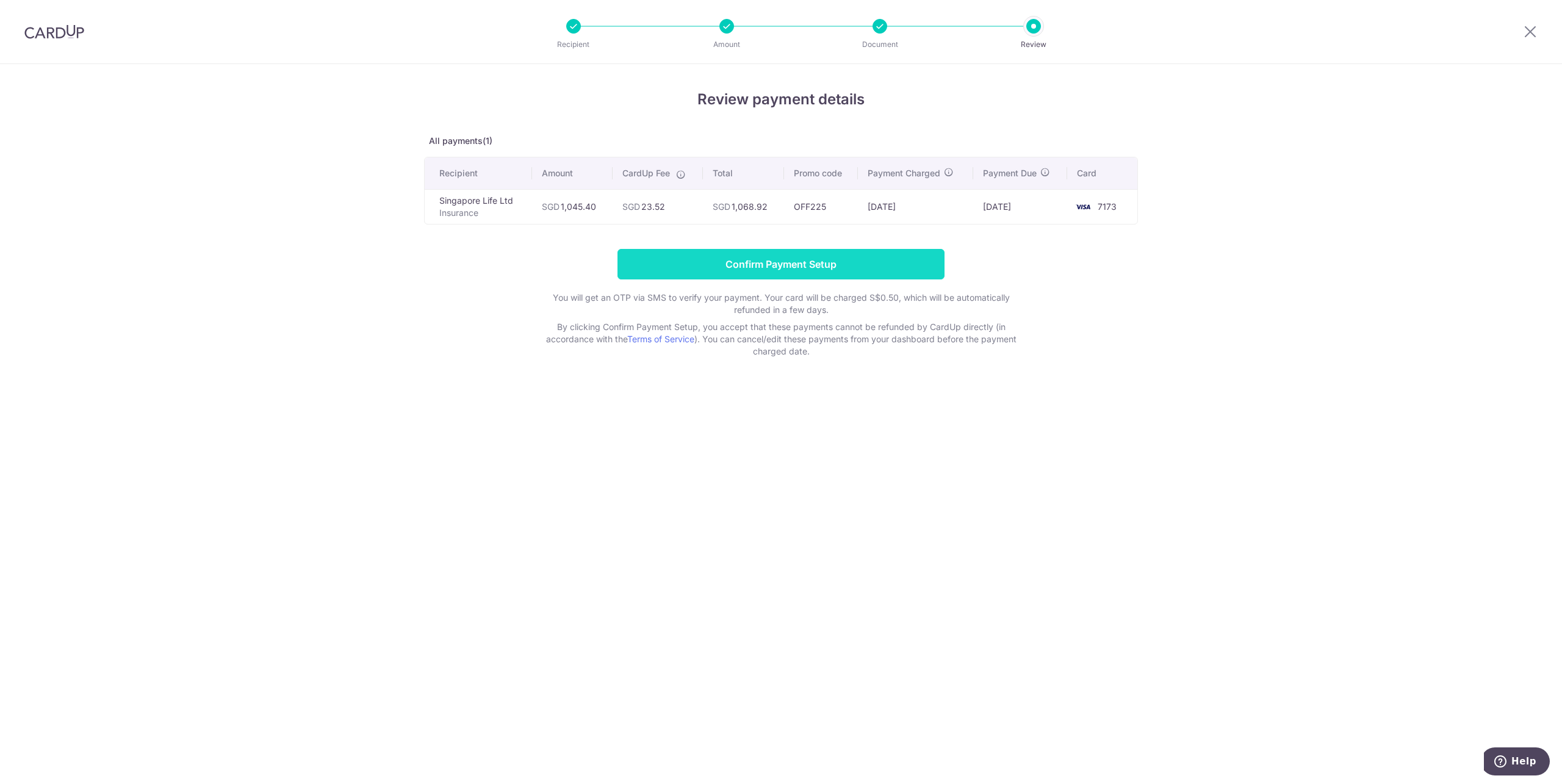
click at [851, 271] on input "Confirm Payment Setup" at bounding box center [781, 264] width 327 height 31
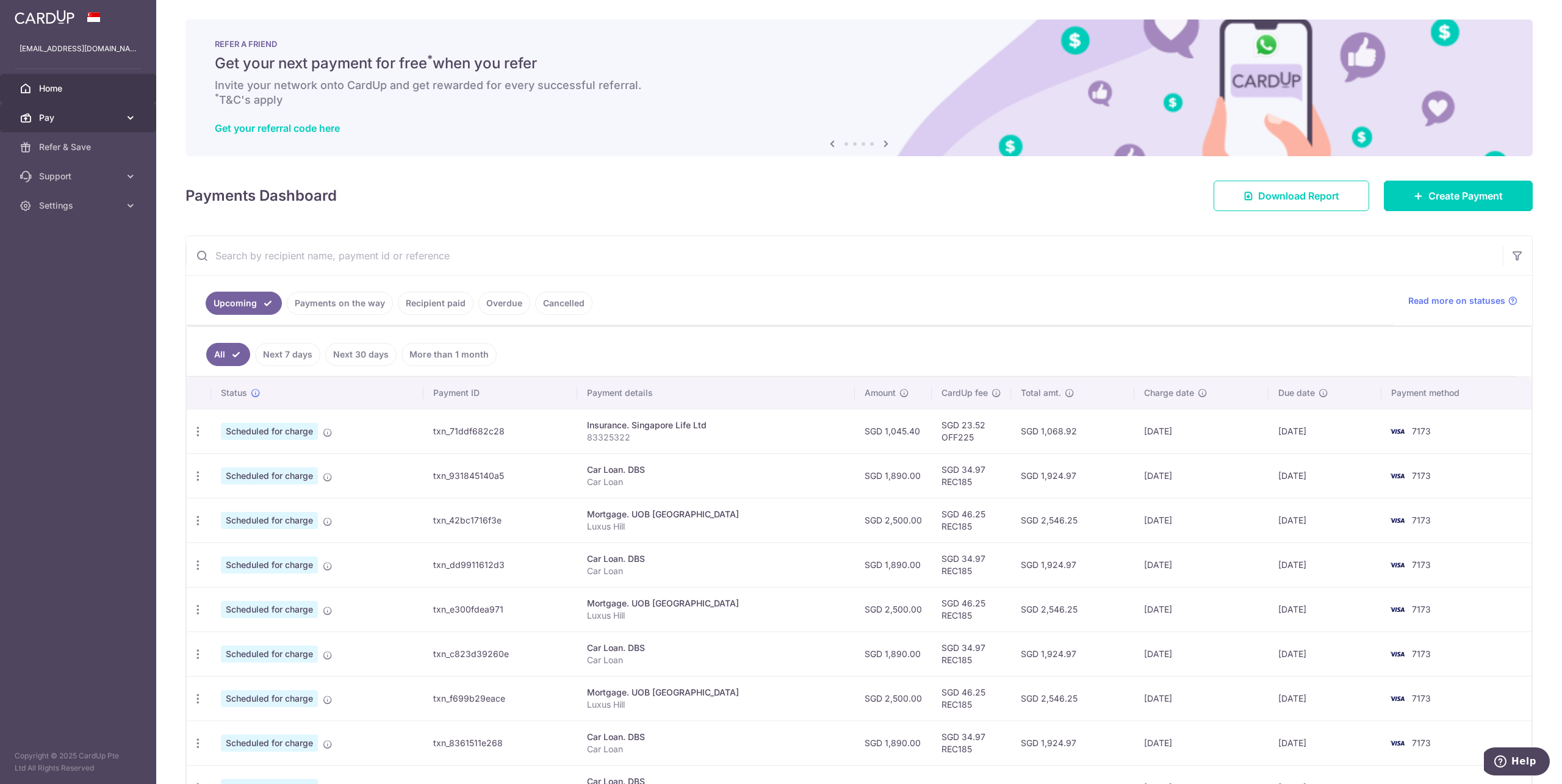
click at [131, 120] on icon at bounding box center [131, 118] width 12 height 12
click at [87, 142] on span "Payments" at bounding box center [79, 147] width 81 height 12
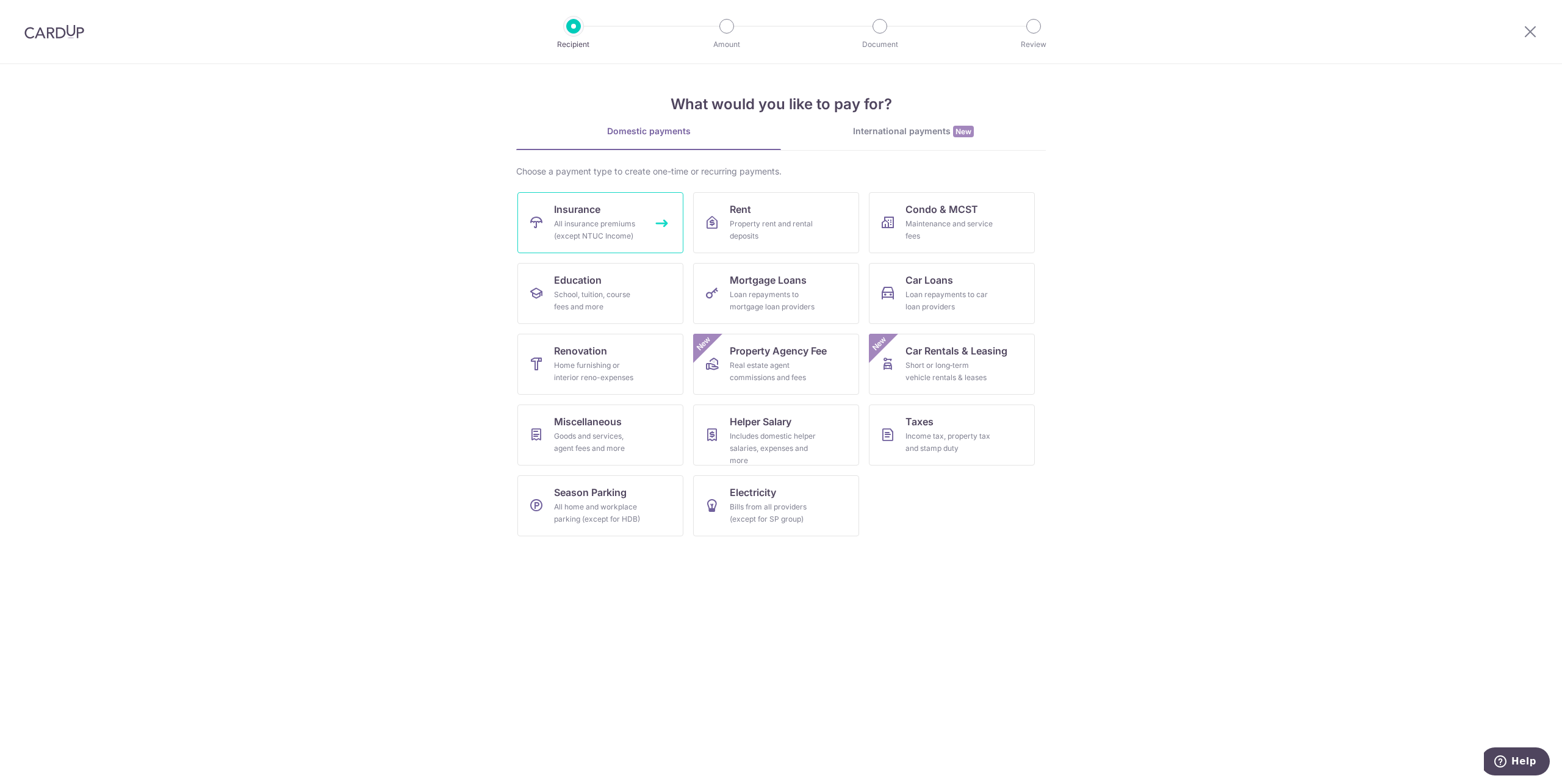
click at [595, 233] on div "All insurance premiums (except NTUC Income)" at bounding box center [598, 230] width 88 height 24
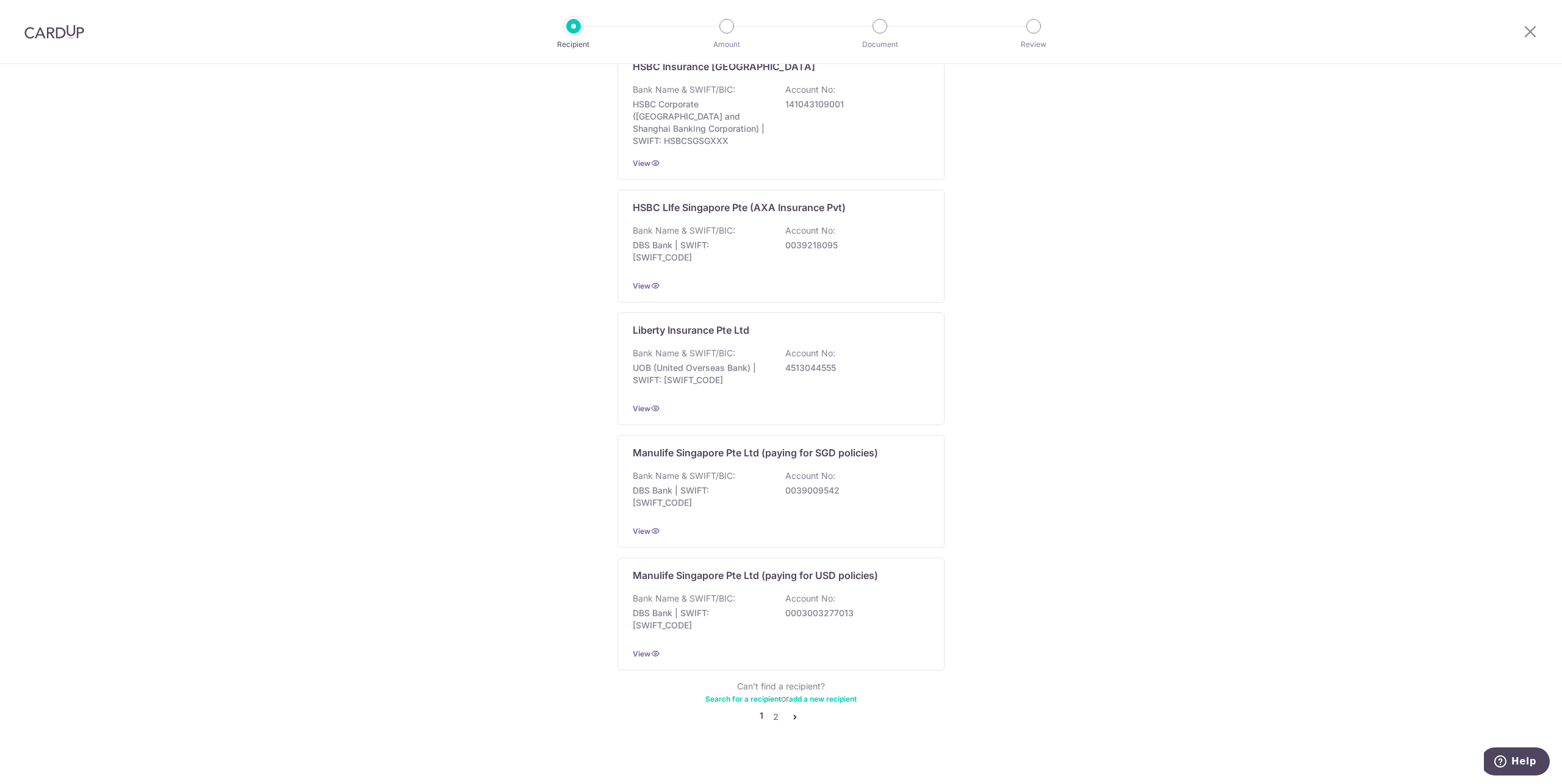
scroll to position [822, 0]
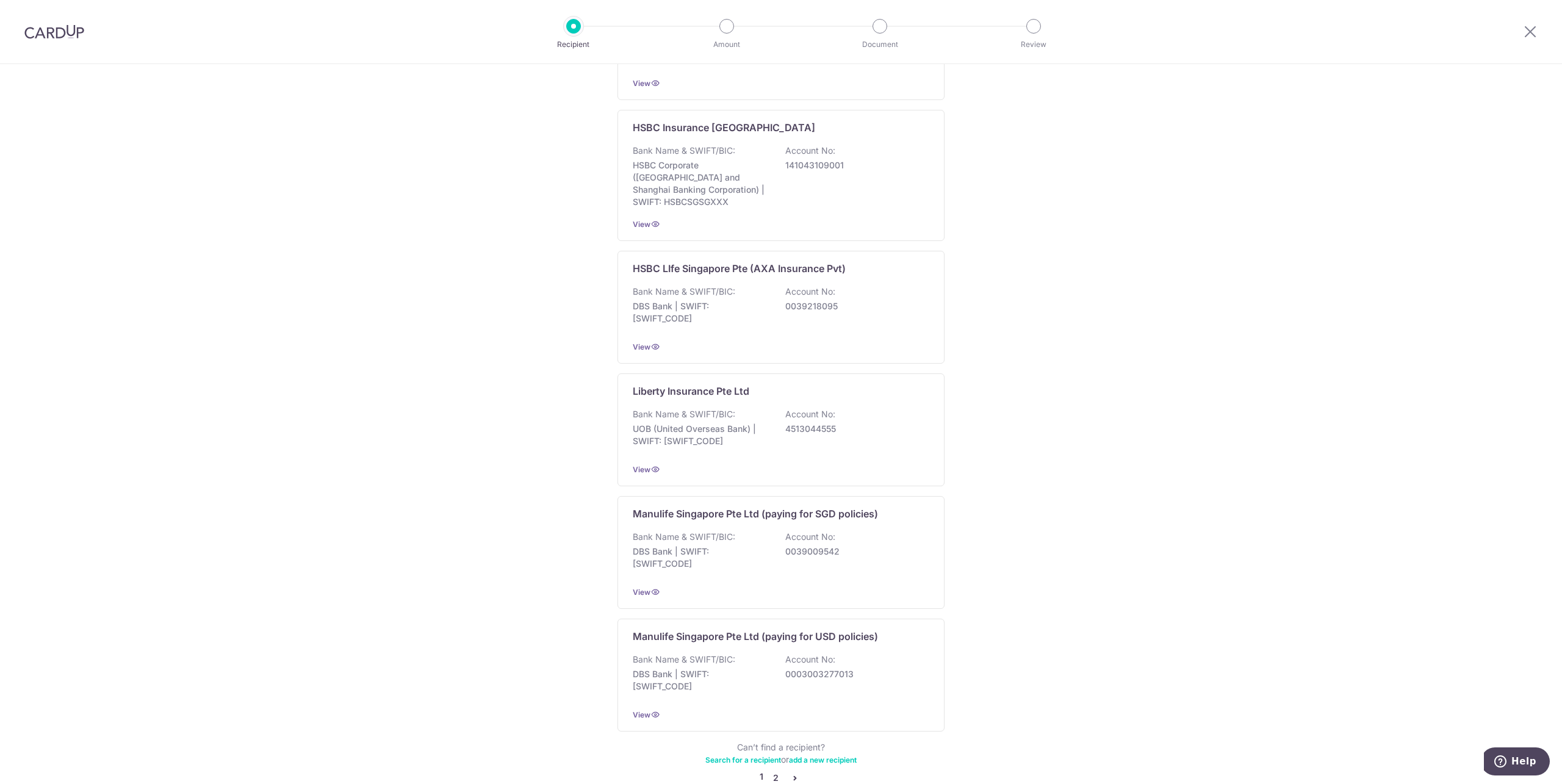
click at [774, 771] on link "2" at bounding box center [775, 778] width 15 height 15
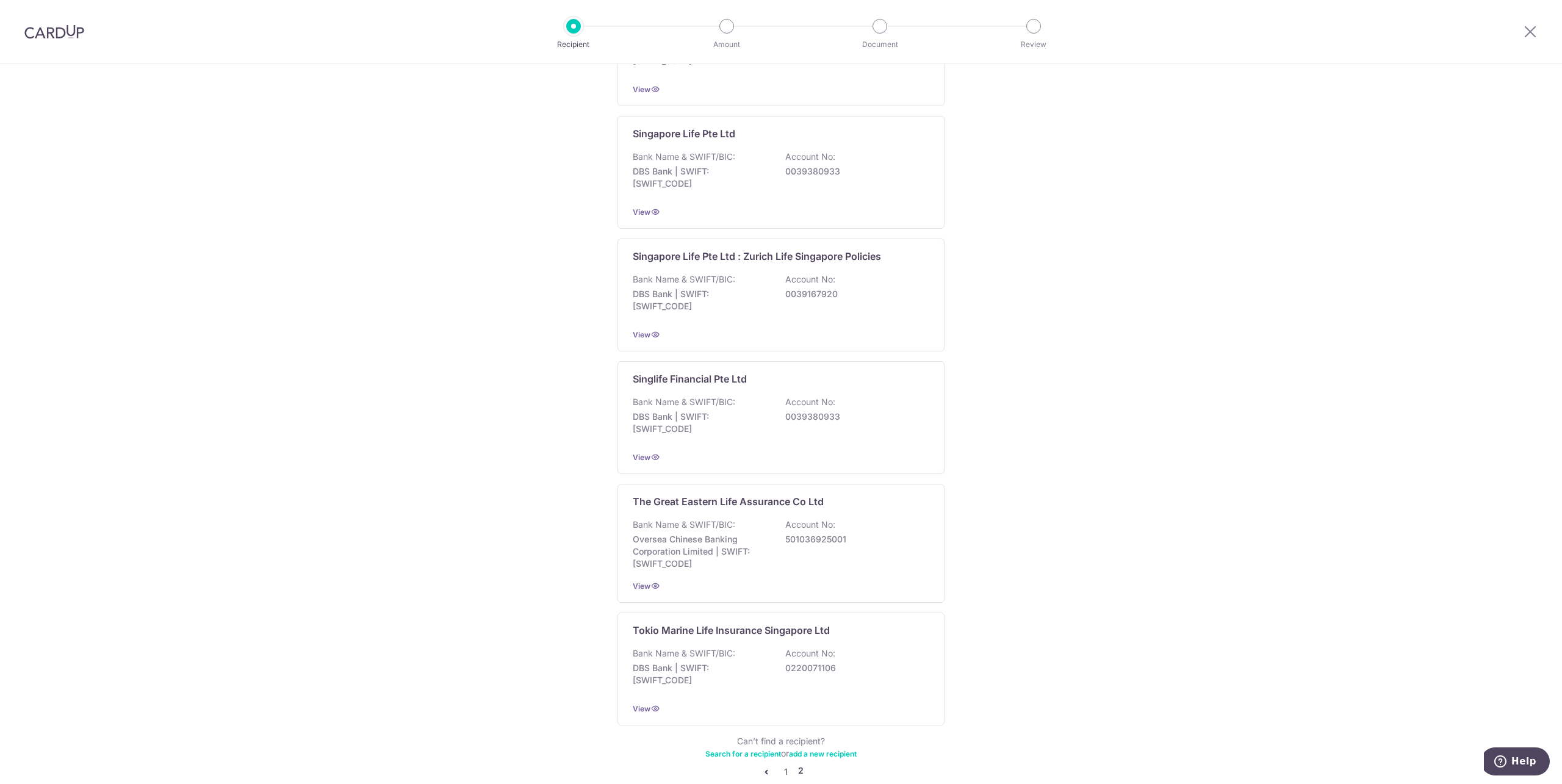
scroll to position [0, 0]
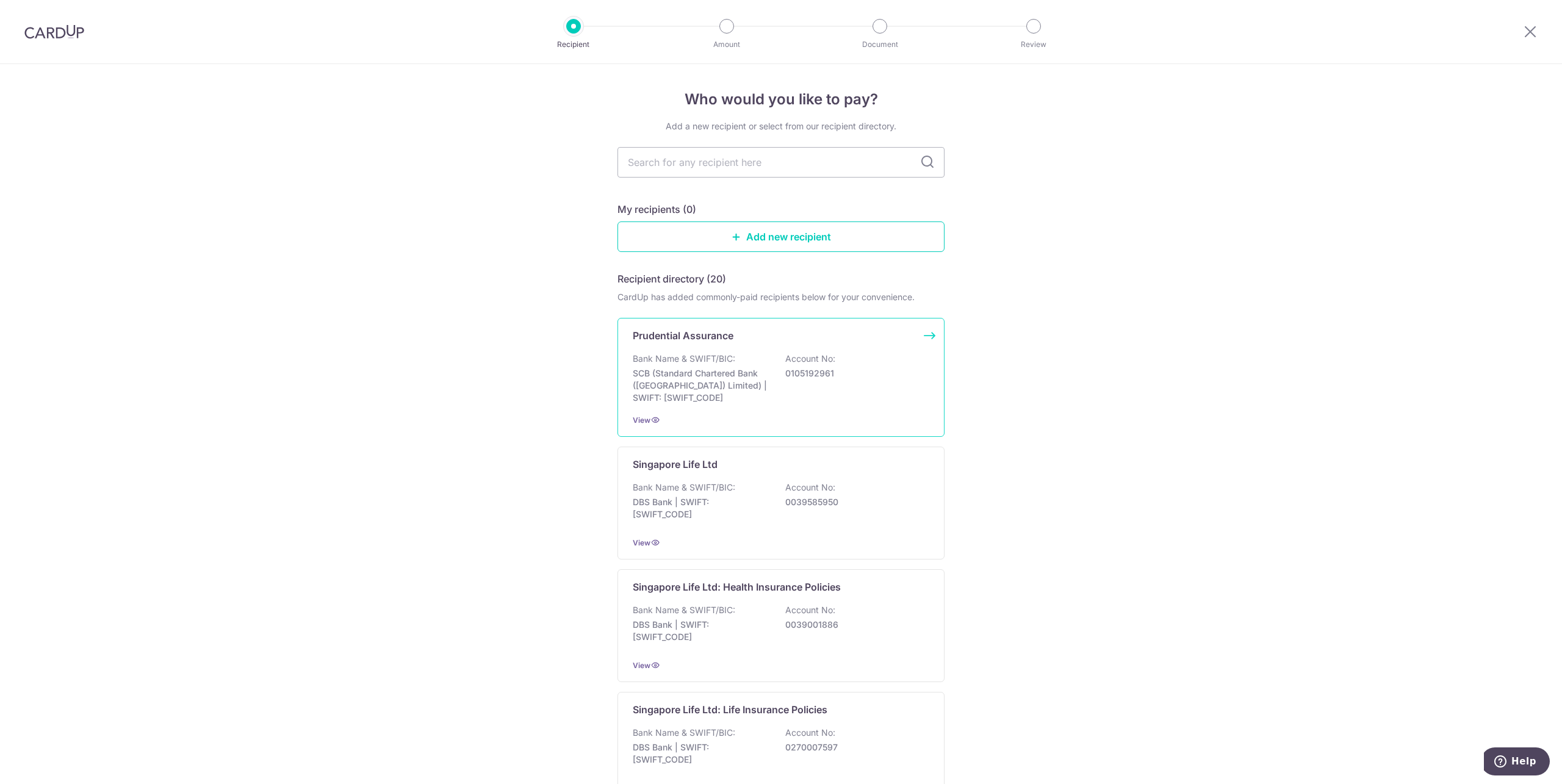
click at [732, 388] on p "SCB (Standard Chartered Bank (Singapore) Limited) | SWIFT: SCBLSG22XXX" at bounding box center [701, 385] width 137 height 37
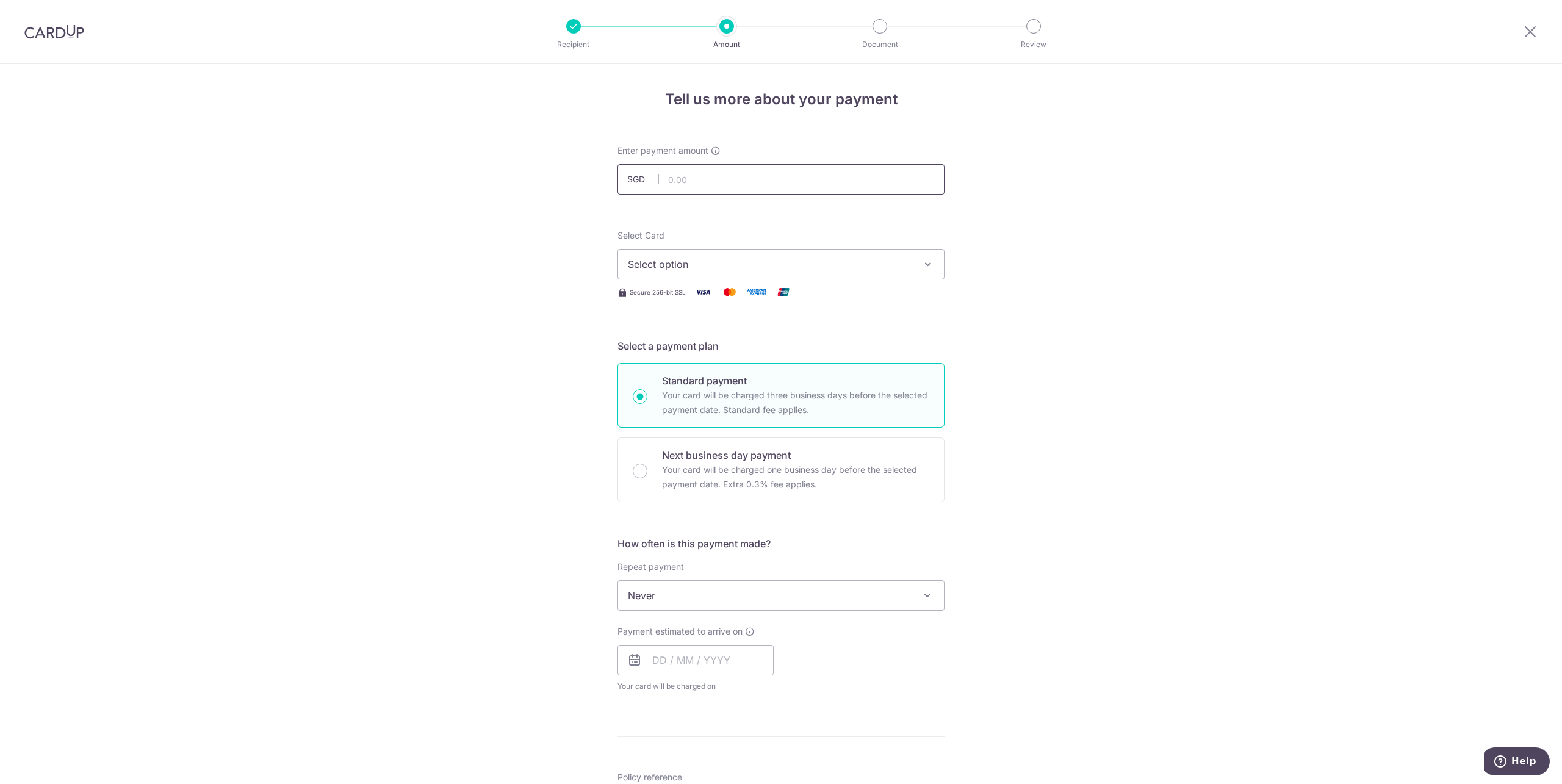
click at [715, 184] on input "text" at bounding box center [781, 179] width 327 height 31
paste input "702.72"
type input "702.72"
click at [703, 261] on span "Select option" at bounding box center [770, 264] width 284 height 15
click at [695, 344] on link "**** 7173" at bounding box center [781, 351] width 326 height 29
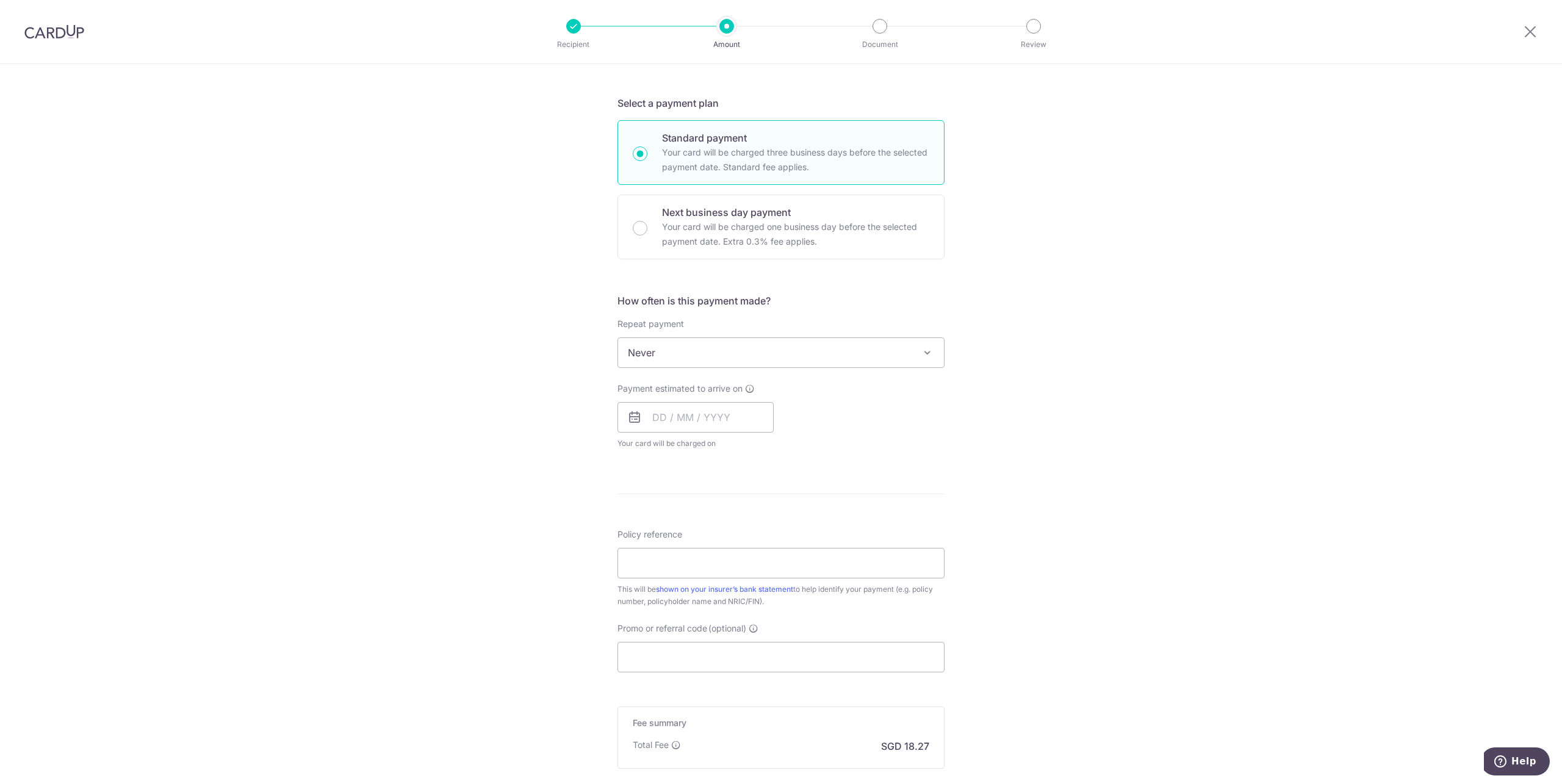
scroll to position [244, 0]
click at [651, 417] on input "text" at bounding box center [696, 416] width 156 height 31
click at [741, 532] on link "9" at bounding box center [741, 528] width 20 height 20
type input "[DATE]"
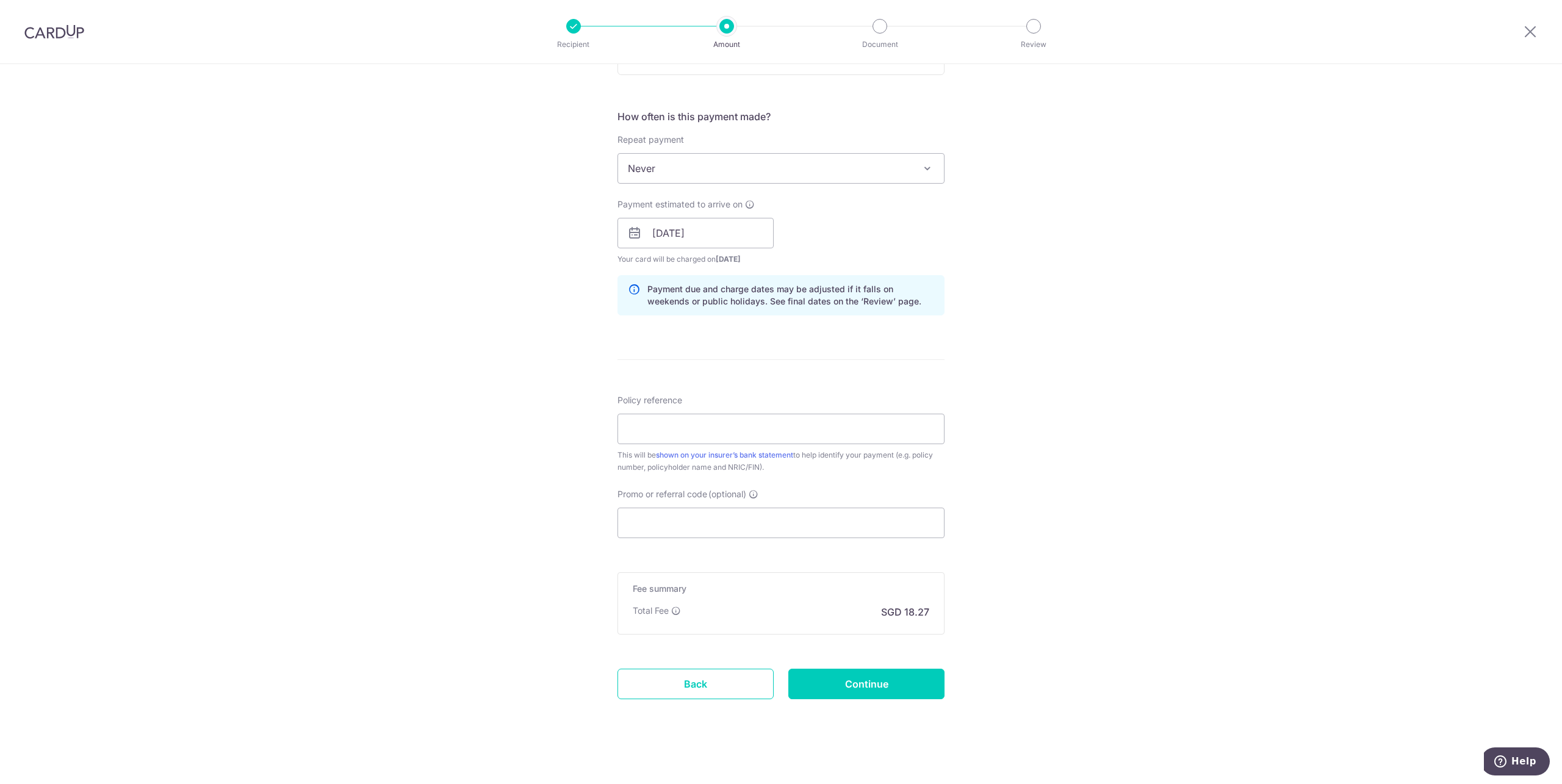
scroll to position [434, 0]
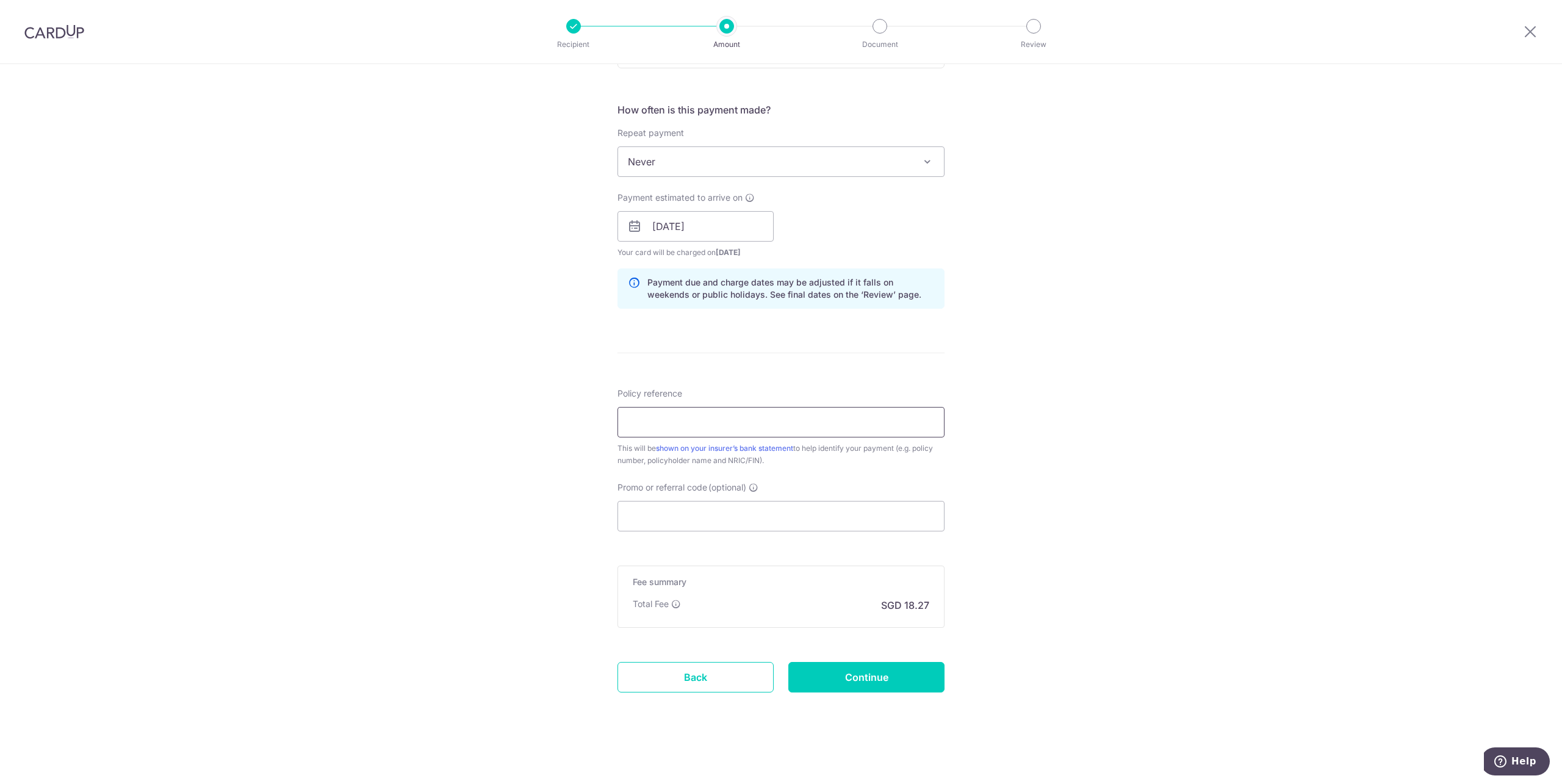
click at [685, 419] on input "Policy reference" at bounding box center [781, 422] width 327 height 31
paste input "34410505"
type input "34410505"
click at [464, 497] on div "Tell us more about your payment Enter payment amount SGD 702.72 702.72 Select C…" at bounding box center [781, 207] width 1562 height 1154
click at [634, 504] on input "Promo or referral code (optional)" at bounding box center [781, 516] width 327 height 31
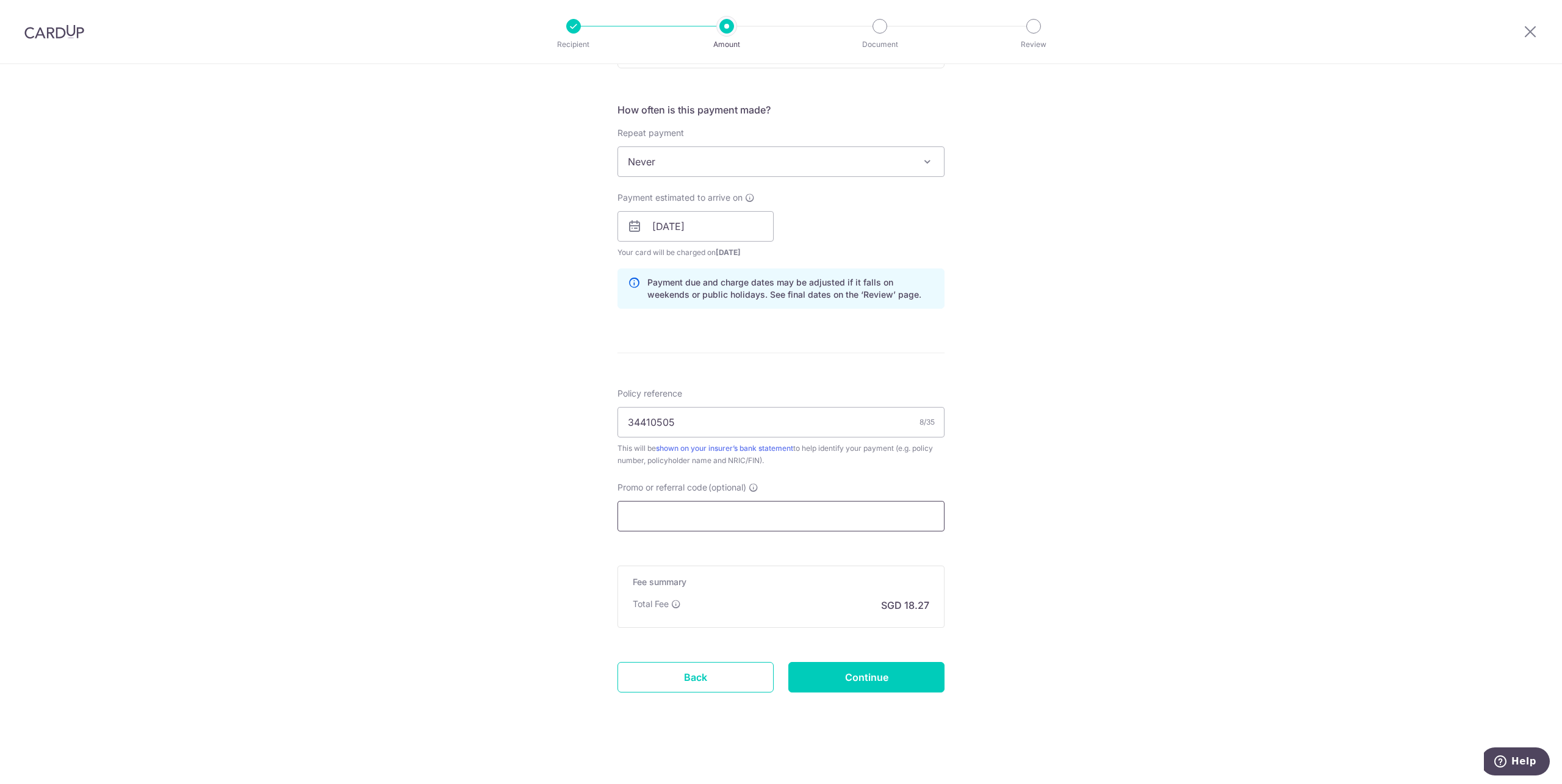
paste input "OFF225"
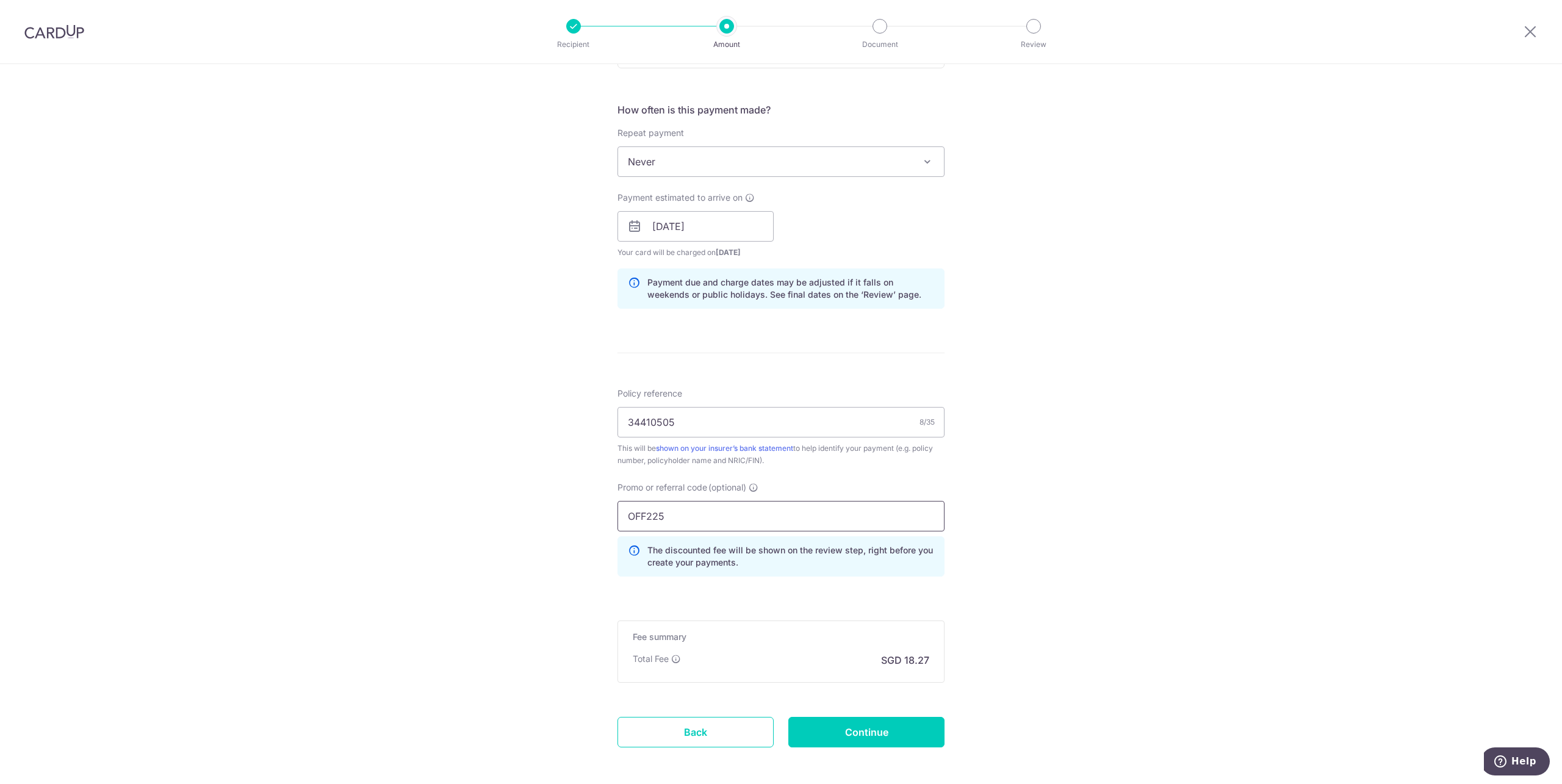
type input "OFF225"
click at [1098, 585] on div "Tell us more about your payment Enter payment amount SGD 702.72 702.72 Select C…" at bounding box center [781, 234] width 1562 height 1209
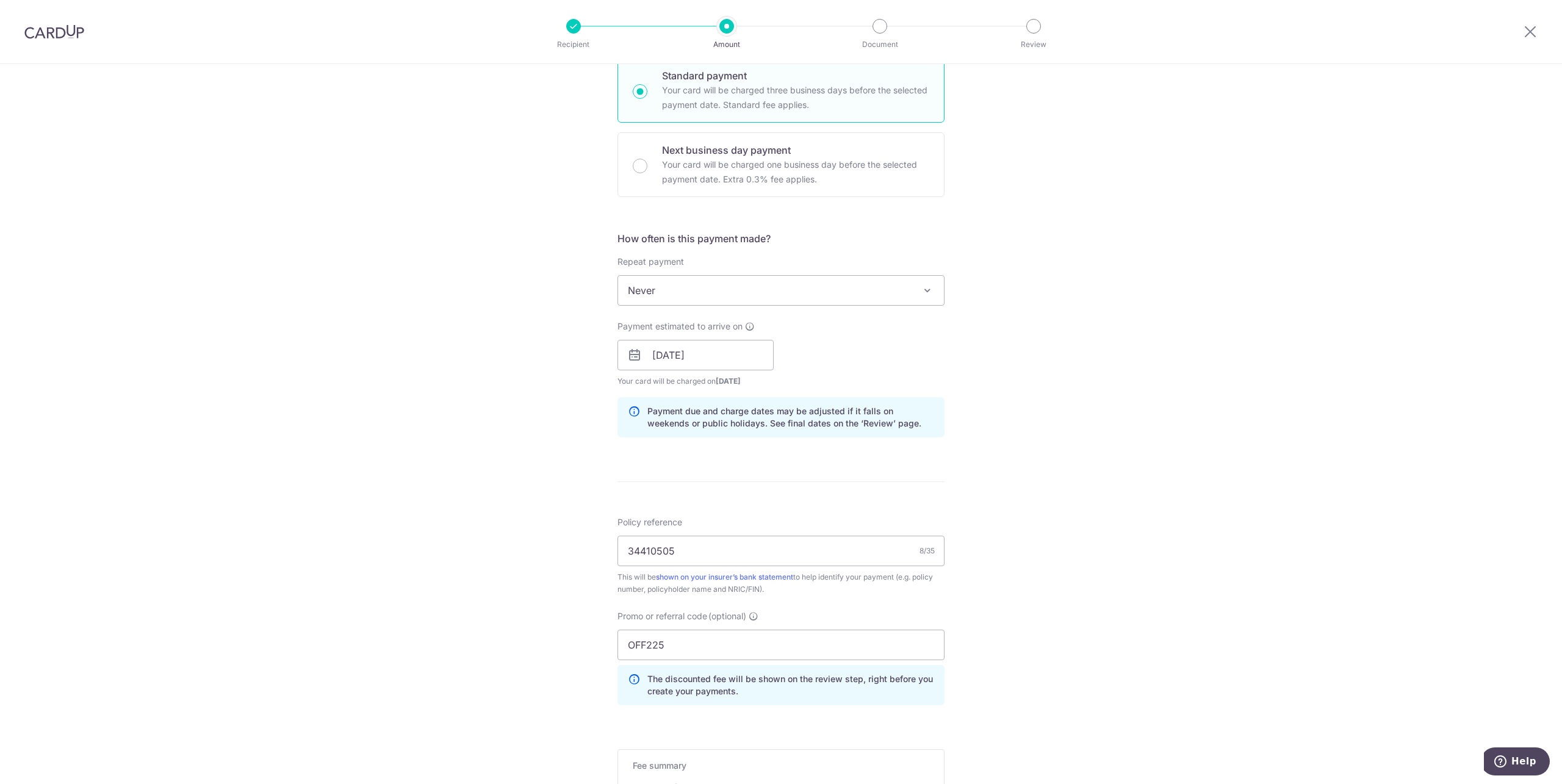
scroll to position [489, 0]
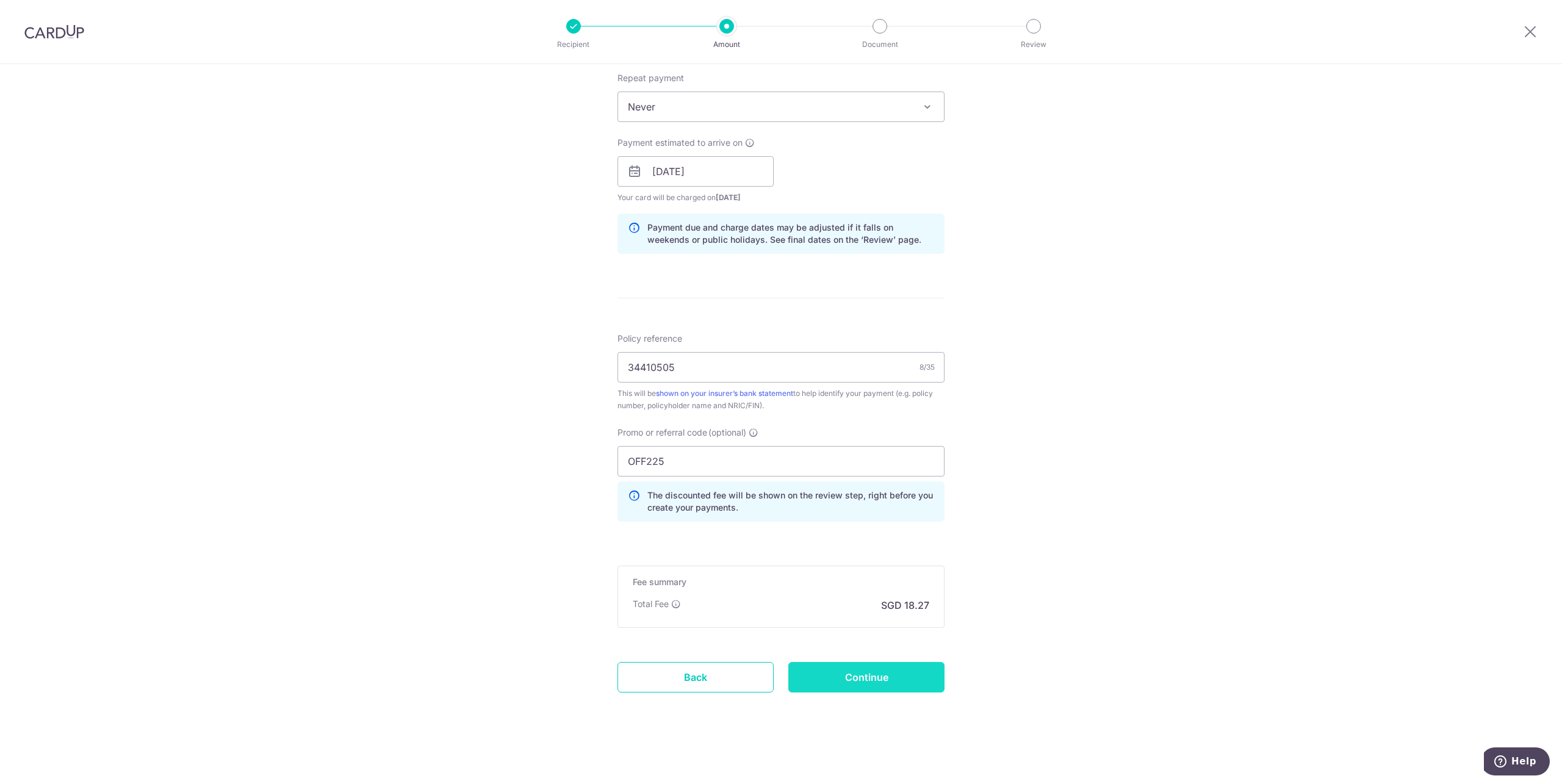
click at [912, 685] on input "Continue" at bounding box center [867, 677] width 156 height 31
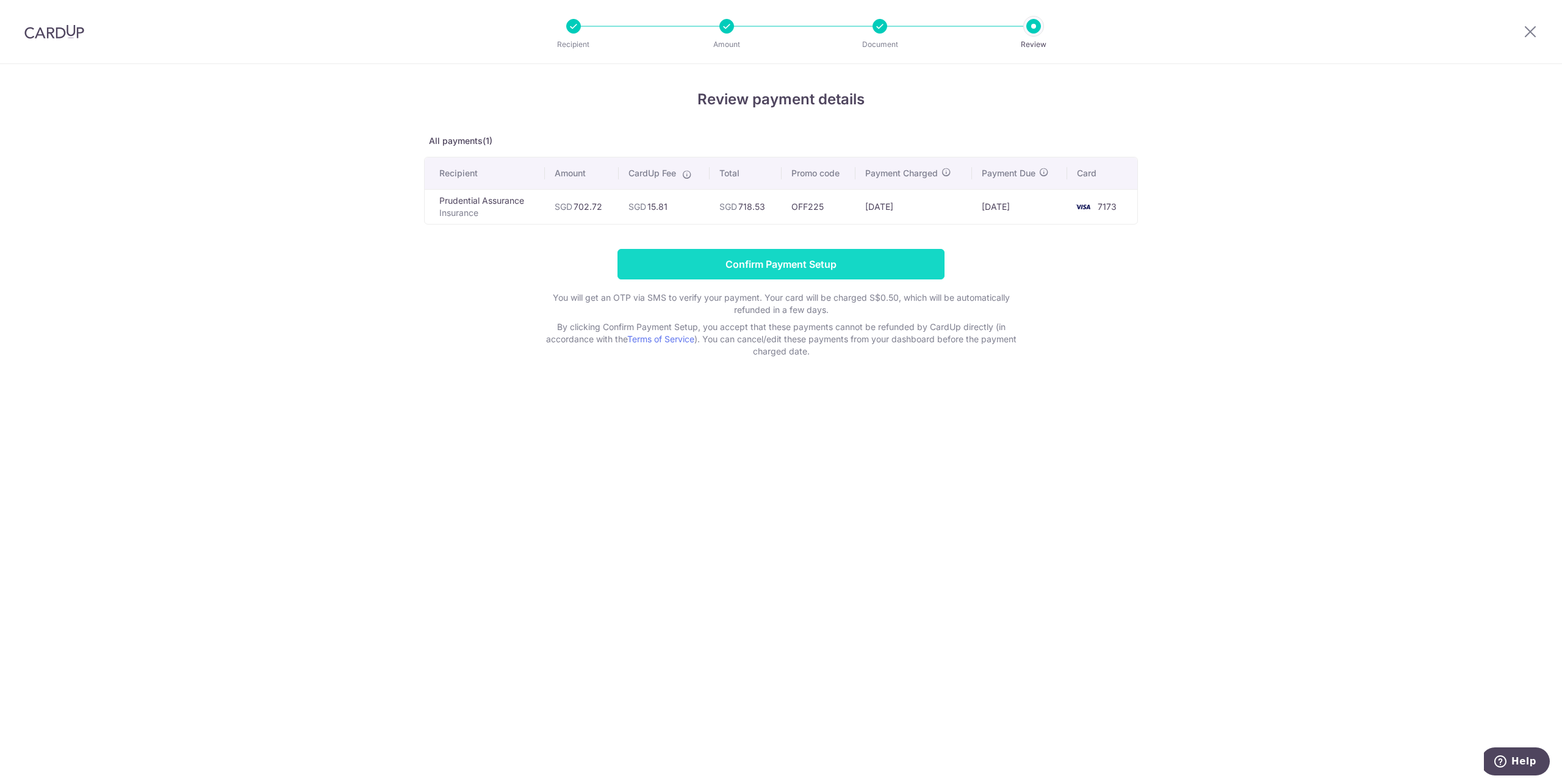
click at [803, 256] on input "Confirm Payment Setup" at bounding box center [781, 264] width 327 height 31
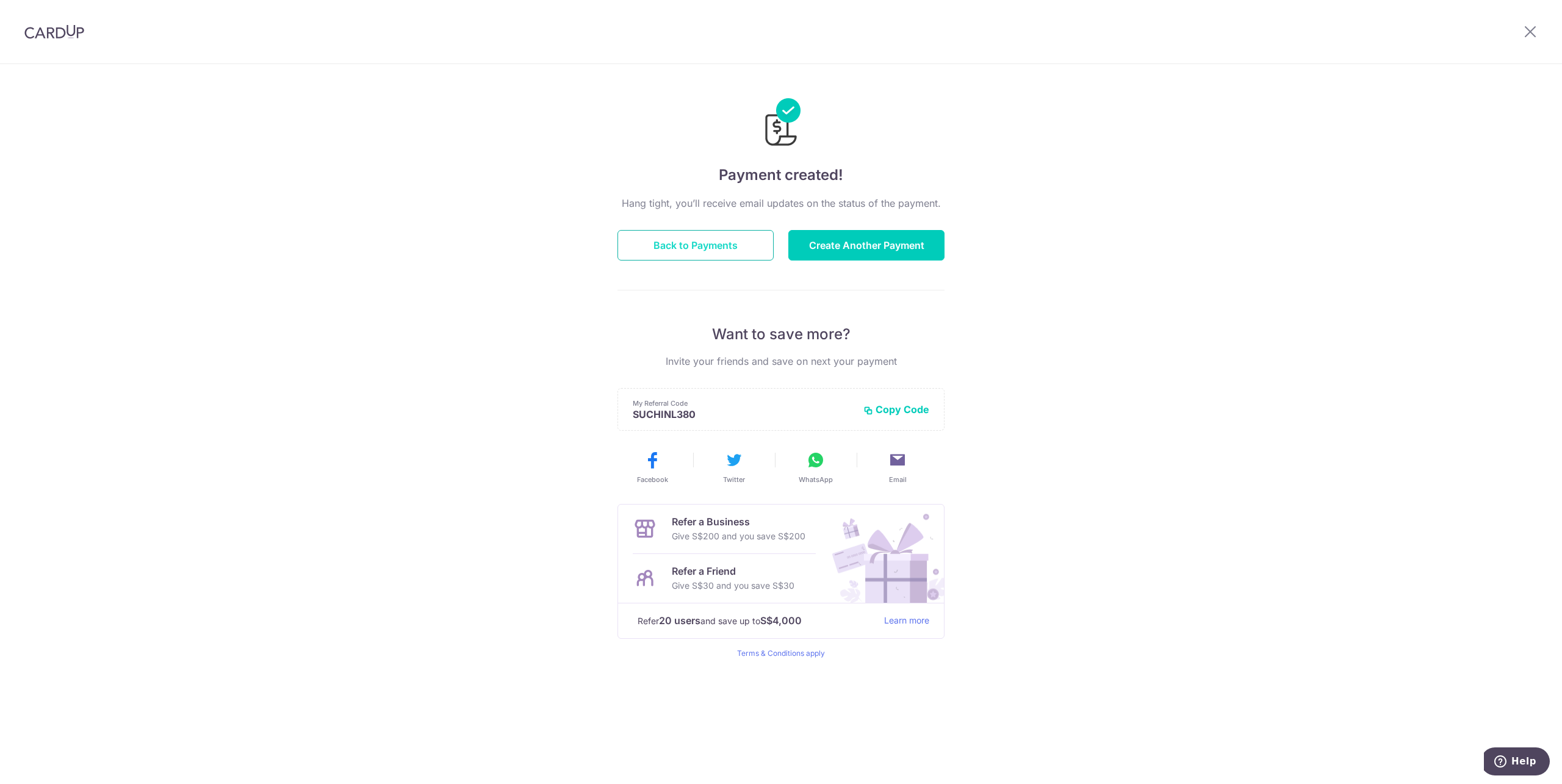
click at [682, 254] on button "Back to Payments" at bounding box center [696, 245] width 156 height 31
